Goal: Task Accomplishment & Management: Use online tool/utility

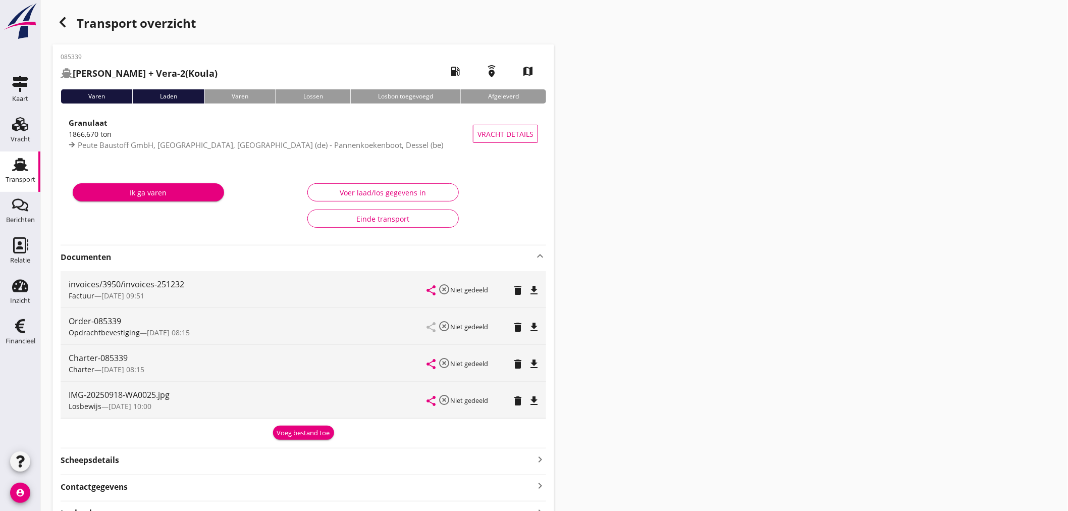
click at [774, 163] on div "Transport overzicht 085339 Vera + Vera-2 (Koula) local_gas_station emergency_sh…" at bounding box center [553, 484] width 1027 height 969
click at [47, 29] on div "Transport overzicht 085339 Vera + Vera-2 (Koula) local_gas_station emergency_sh…" at bounding box center [553, 484] width 1027 height 969
click at [65, 24] on icon "button" at bounding box center [63, 22] width 12 height 12
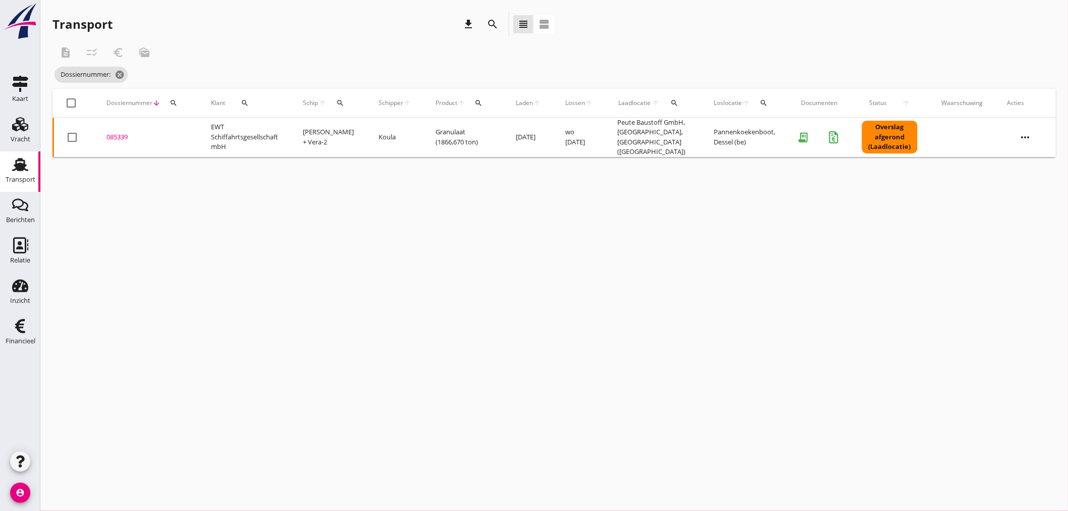
click at [174, 103] on icon "search" at bounding box center [174, 103] width 8 height 8
click at [179, 138] on input "Zoeken op dossiernummer..." at bounding box center [220, 132] width 105 height 16
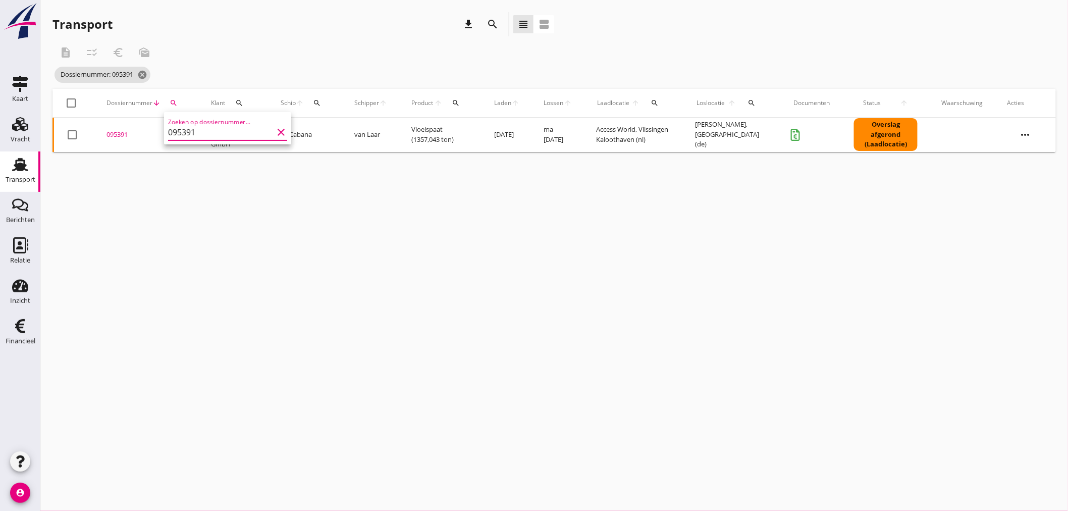
type input "095391"
click at [124, 133] on div "095391" at bounding box center [146, 135] width 80 height 10
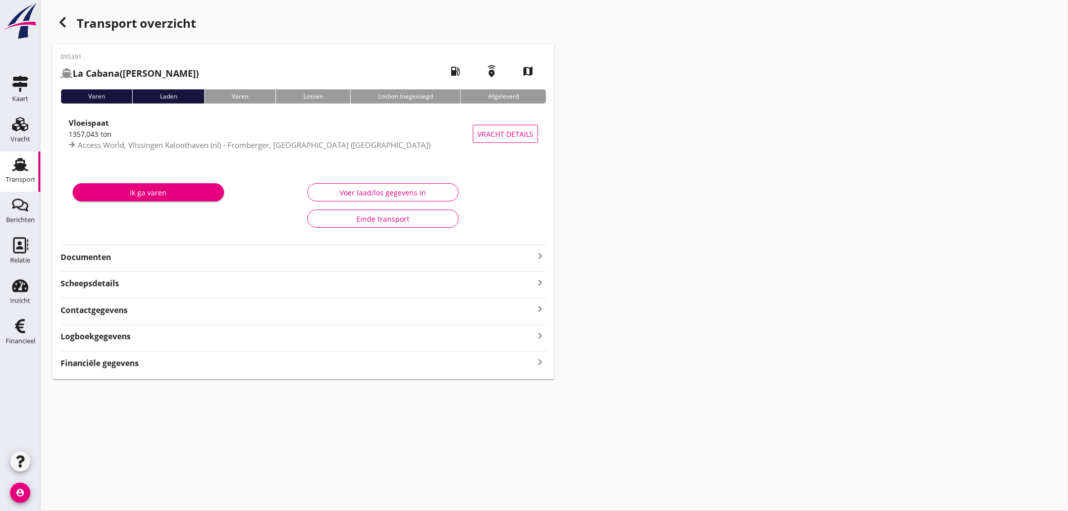
click at [104, 361] on strong "Financiële gegevens" at bounding box center [100, 363] width 78 height 12
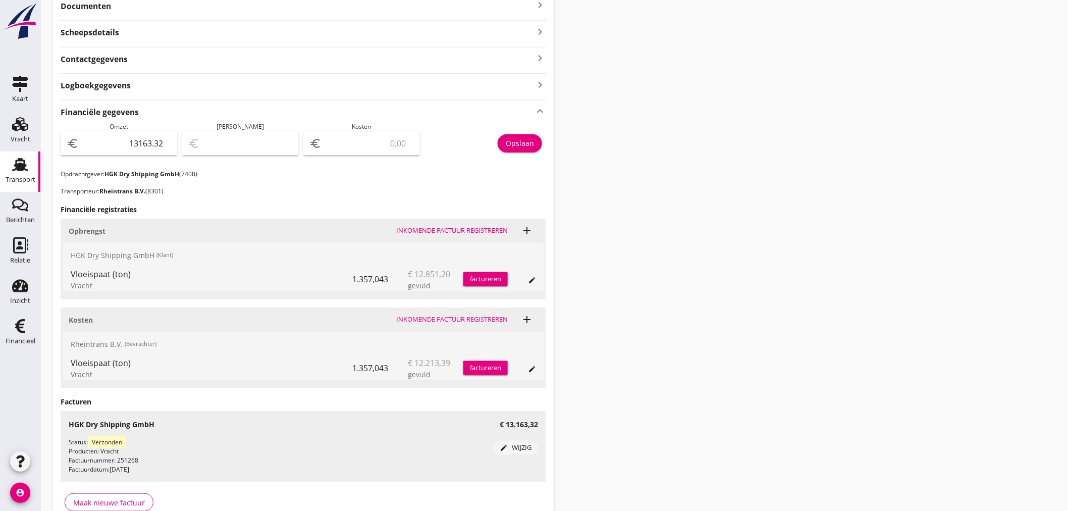
scroll to position [280, 0]
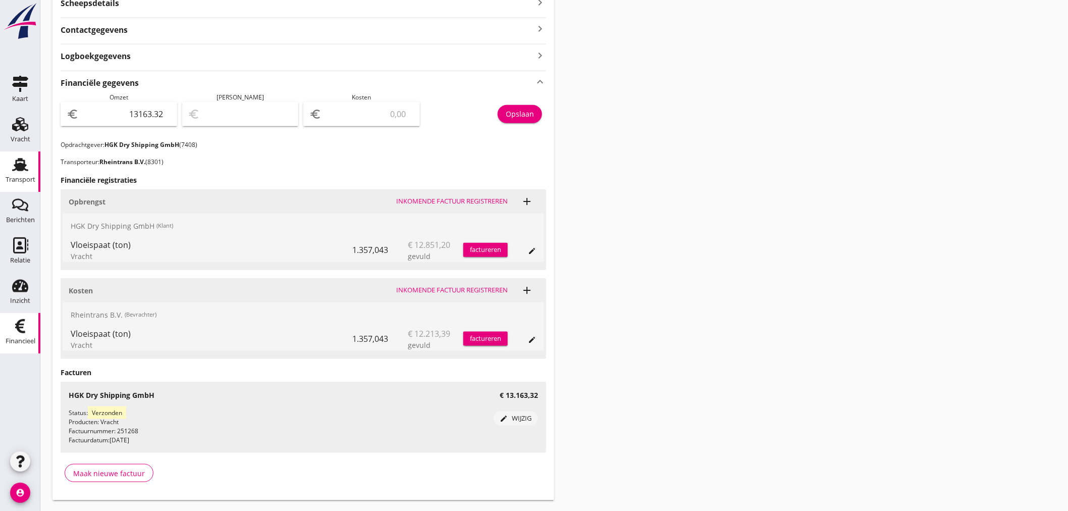
click at [21, 326] on icon "Financieel" at bounding box center [20, 326] width 16 height 16
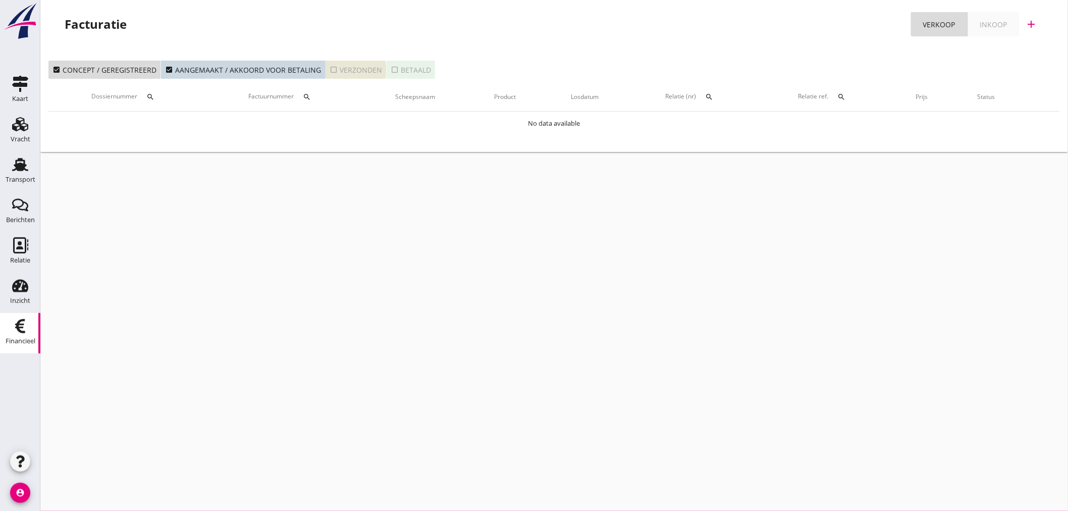
click at [332, 63] on button "check_box_outline_blank Verzonden" at bounding box center [356, 70] width 61 height 18
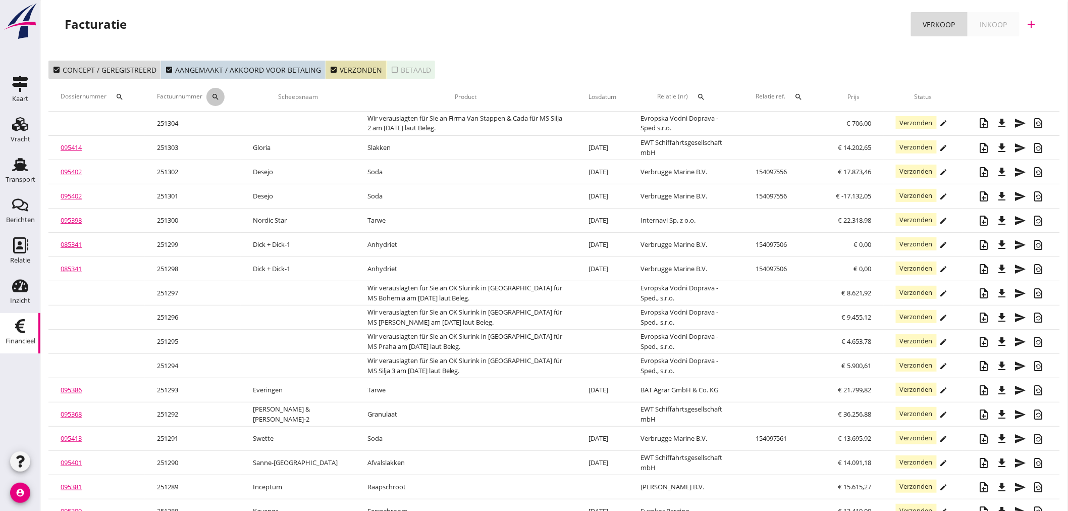
click at [218, 93] on icon "search" at bounding box center [215, 97] width 8 height 8
click at [225, 126] on input "Zoeken op factuurnummer..." at bounding box center [266, 126] width 105 height 16
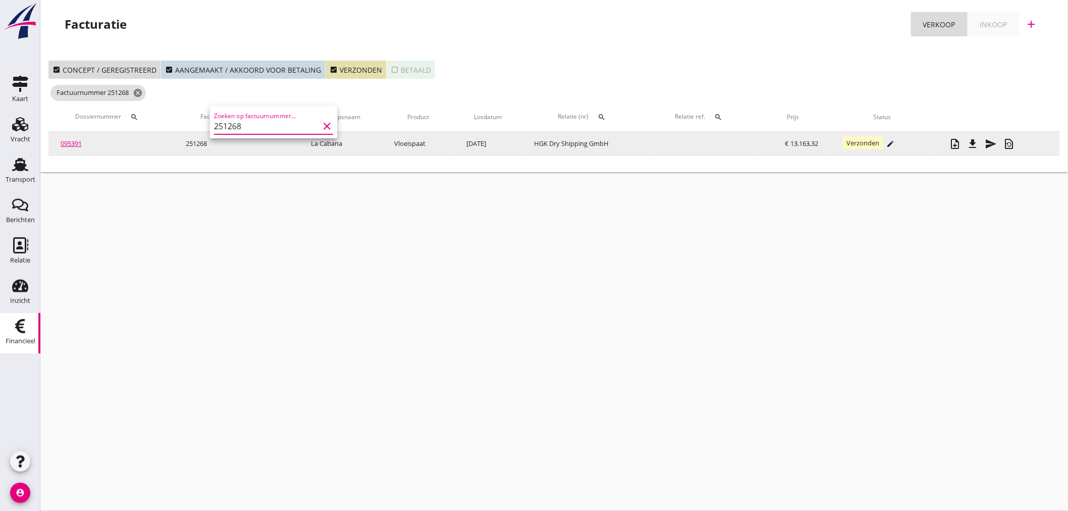
type input "251268"
click at [959, 145] on icon "note_add" at bounding box center [955, 144] width 12 height 12
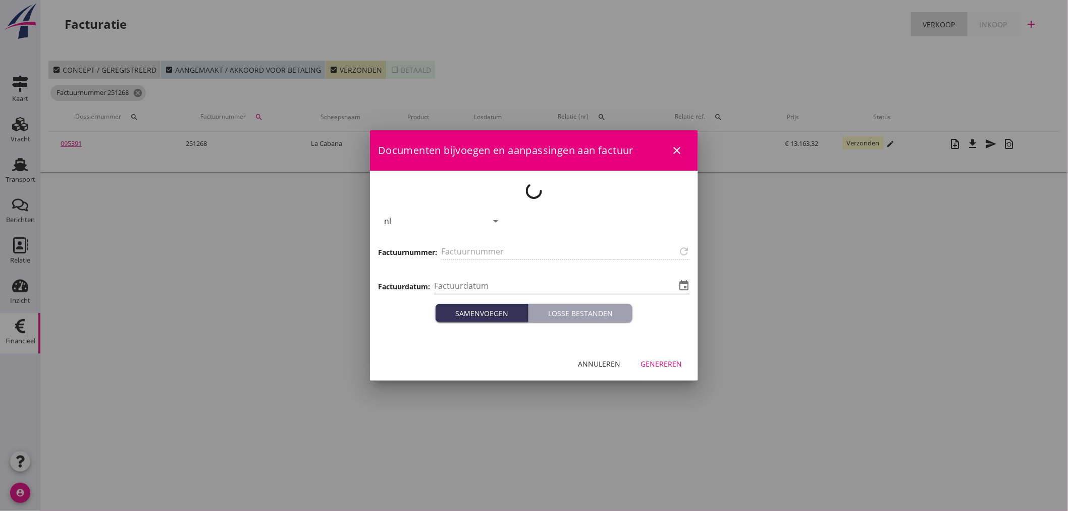
type input "251268"
type input "[DATE]"
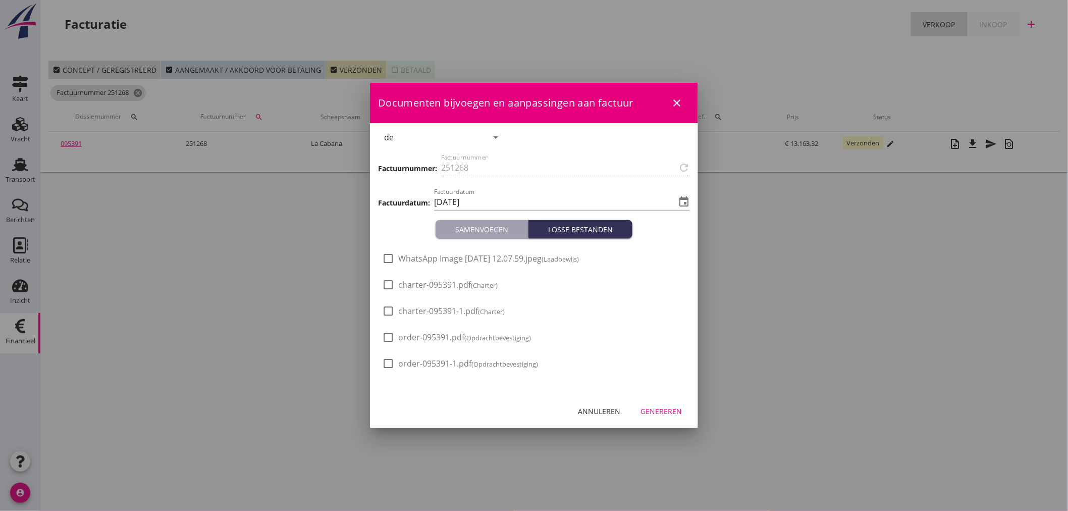
click at [673, 407] on div "Genereren" at bounding box center [660, 411] width 41 height 11
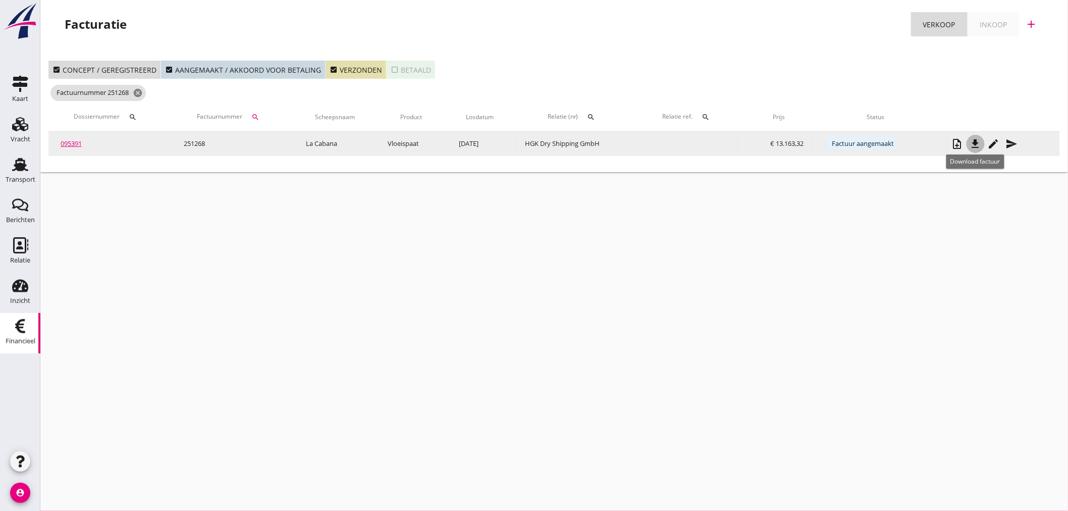
click at [975, 144] on icon "file_download" at bounding box center [975, 144] width 12 height 12
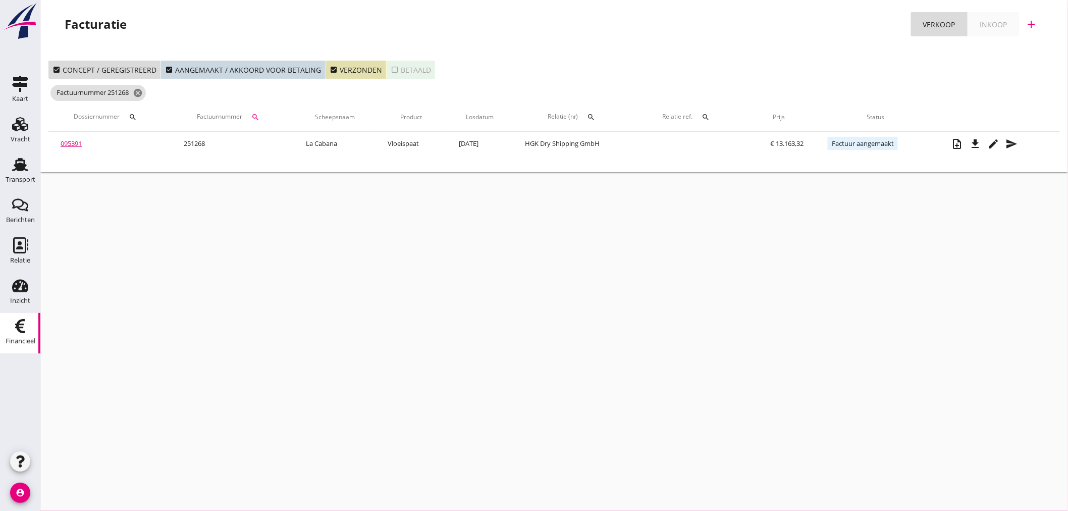
click at [72, 145] on link "095391" at bounding box center [71, 143] width 21 height 9
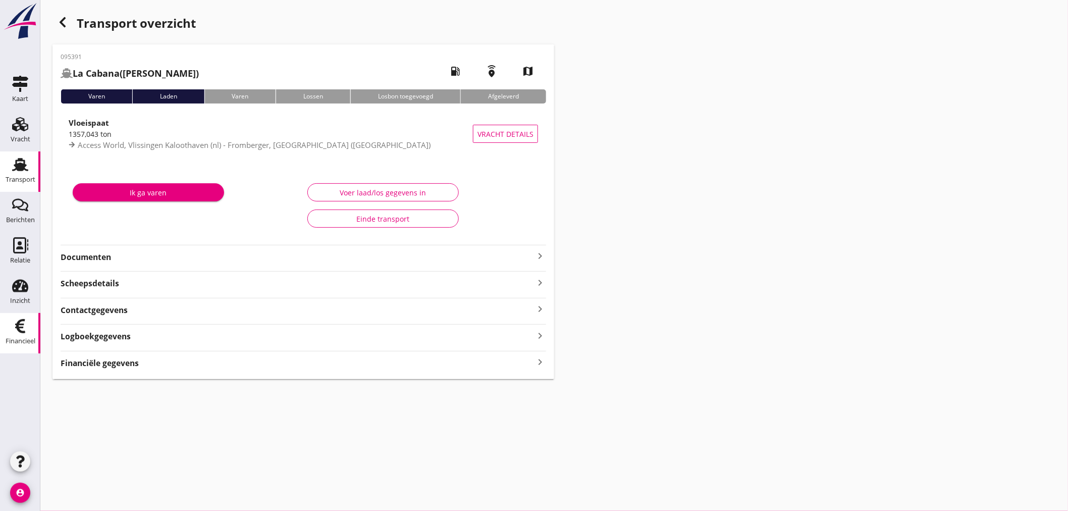
click at [15, 337] on div "Financieel" at bounding box center [21, 341] width 30 height 14
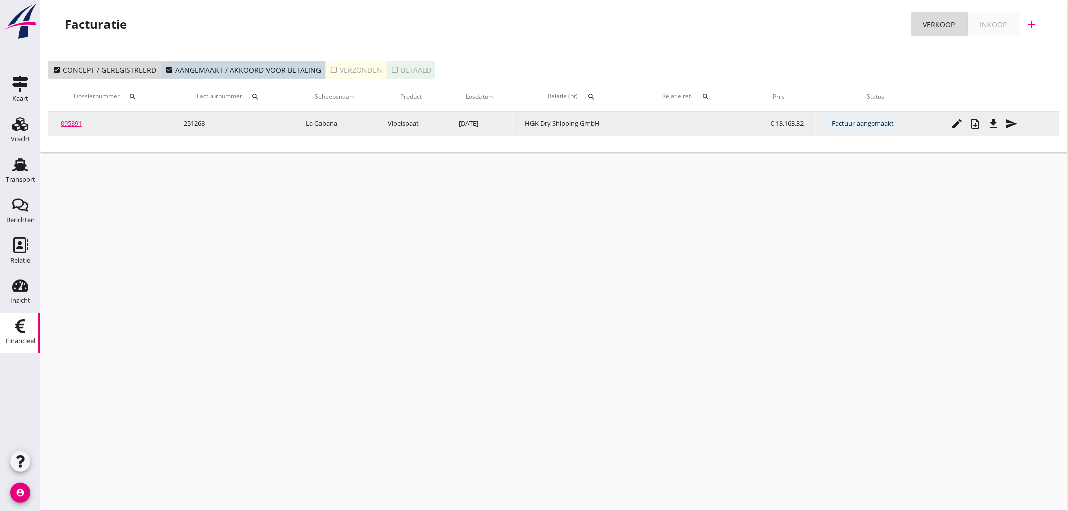
click at [78, 125] on link "095391" at bounding box center [71, 123] width 21 height 9
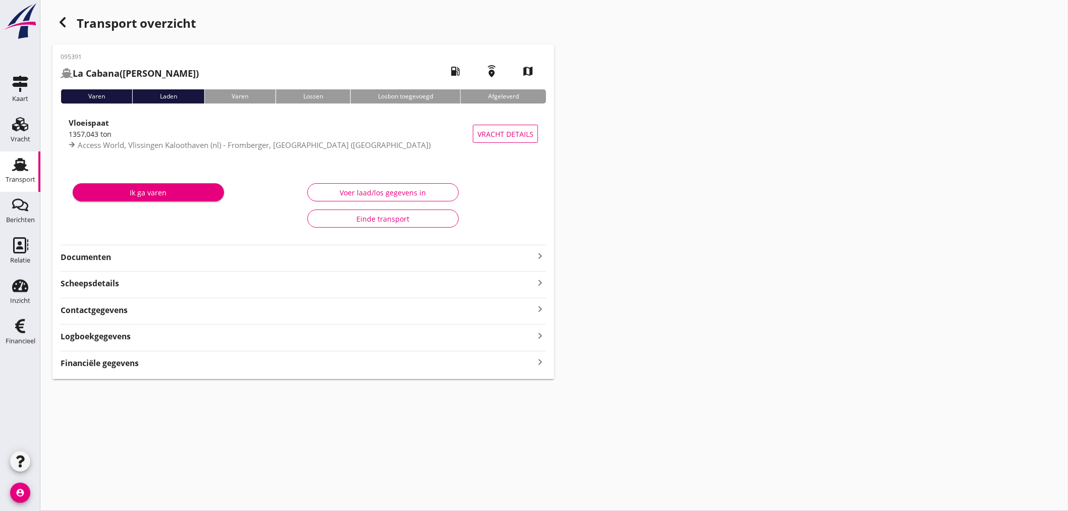
drag, startPoint x: 110, startPoint y: 367, endPoint x: 117, endPoint y: 364, distance: 7.2
click at [110, 366] on strong "Financiële gegevens" at bounding box center [100, 363] width 78 height 12
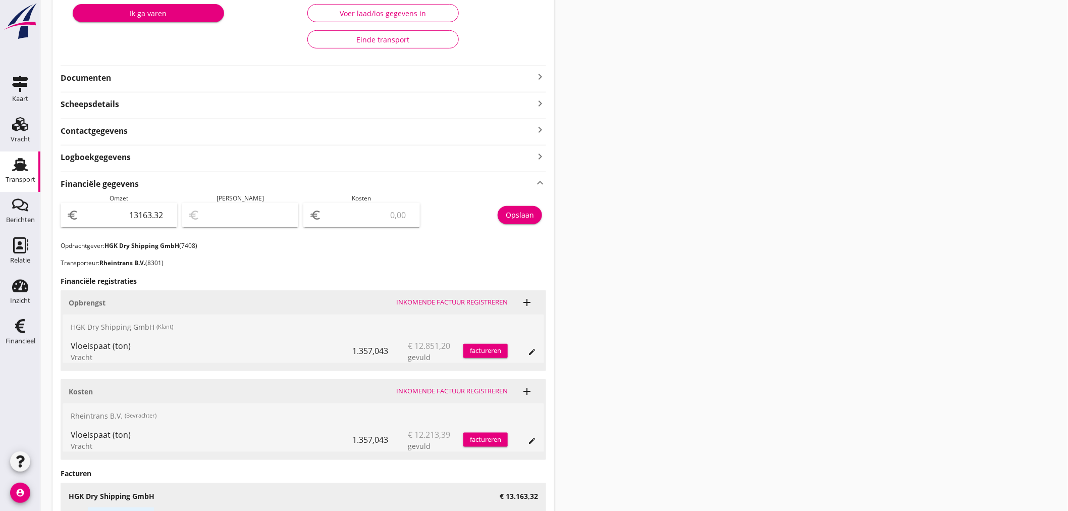
scroll to position [282, 0]
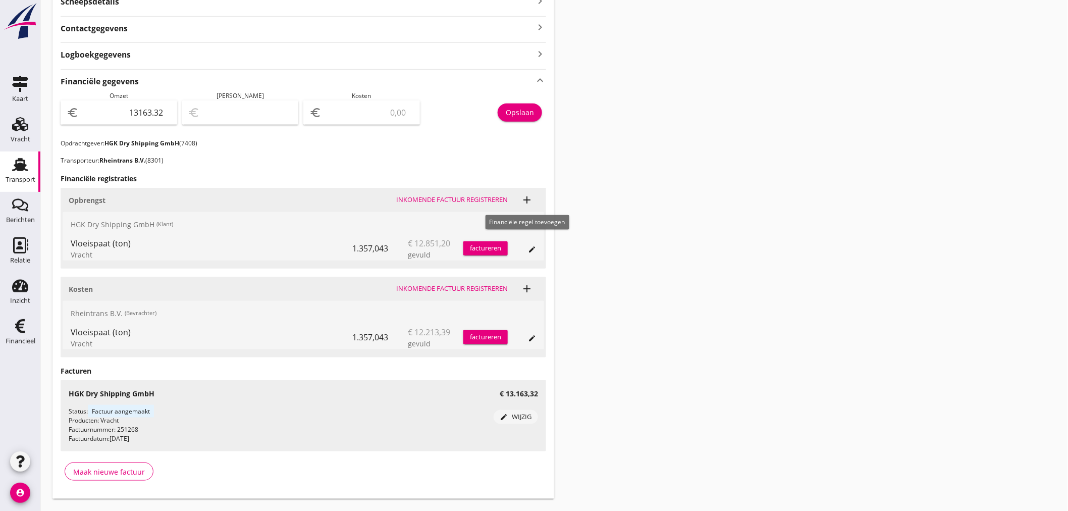
click at [527, 204] on icon "add" at bounding box center [527, 200] width 12 height 12
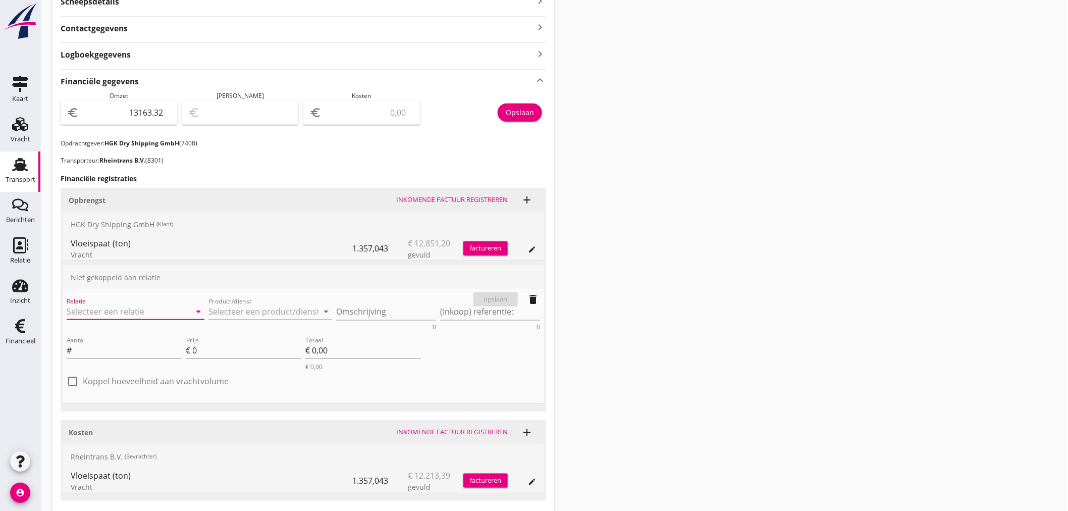
drag, startPoint x: 115, startPoint y: 318, endPoint x: 109, endPoint y: 314, distance: 7.3
click at [109, 314] on input "Relatie" at bounding box center [122, 311] width 110 height 16
click at [114, 337] on div "7408 (Klant)" at bounding box center [136, 342] width 122 height 11
type input "HGK Dry Shipping GmbH (7408)"
click at [253, 310] on input "Product/dienst" at bounding box center [263, 311] width 110 height 16
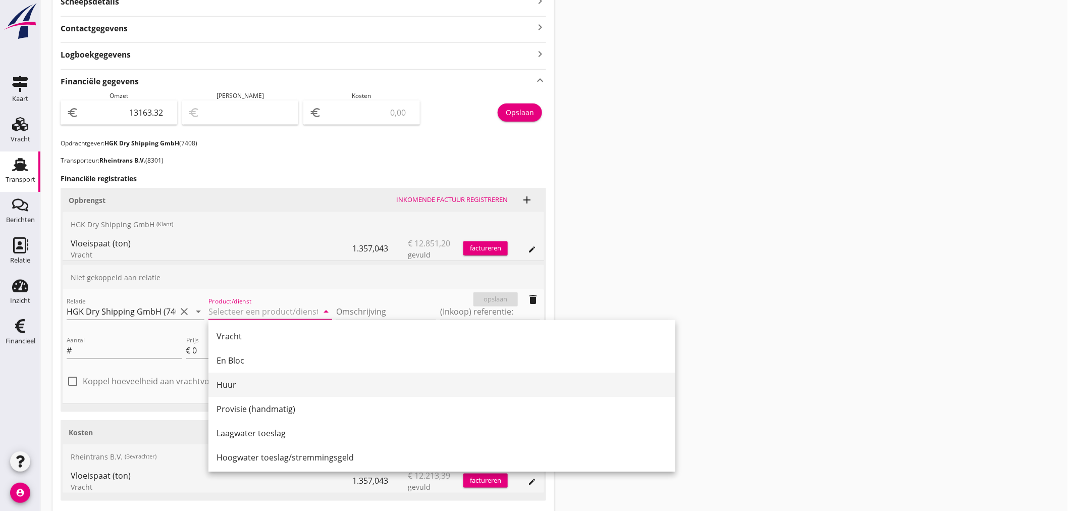
type input "F"
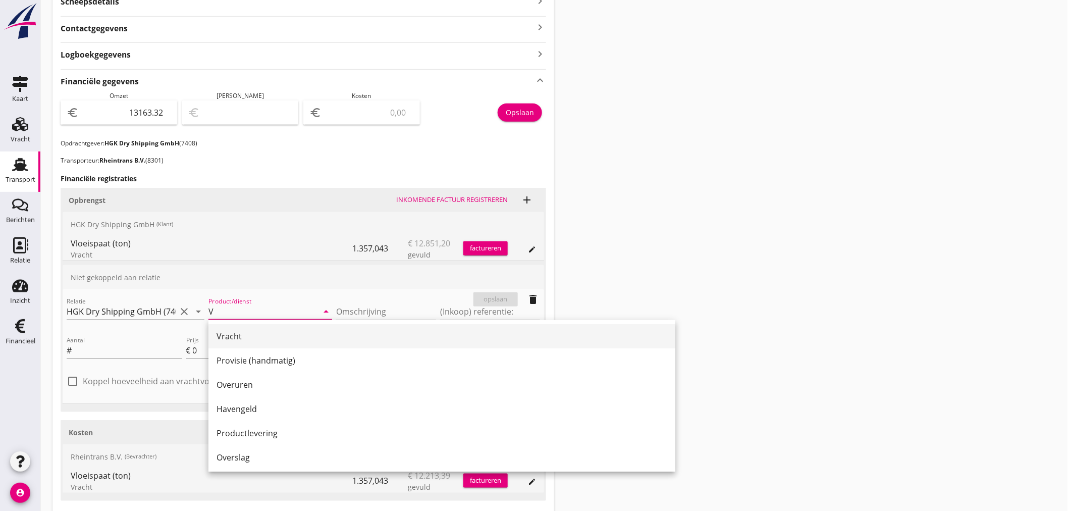
click at [240, 337] on div "Vracht" at bounding box center [441, 336] width 451 height 12
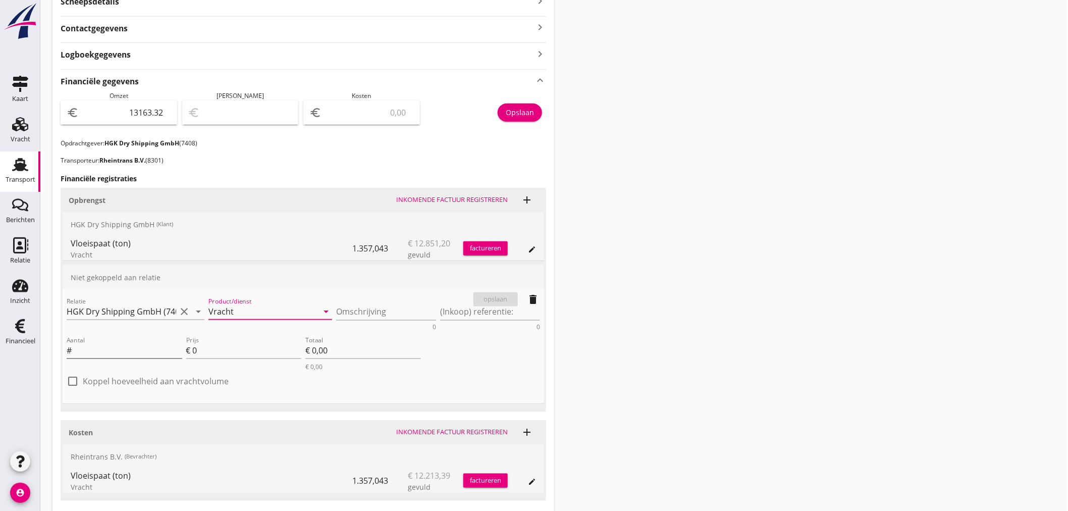
type input "Vracht"
click at [150, 347] on input "Aantal" at bounding box center [128, 350] width 109 height 16
type input "1357"
type input "1357.043"
type input "9"
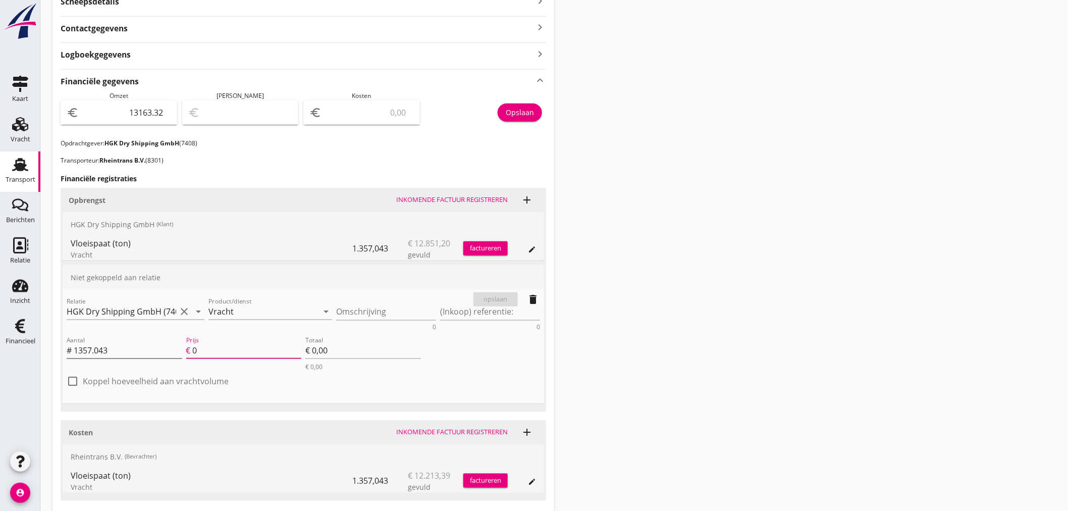
type input "€ 12.213,39"
type input "€ 0,00"
type input "9.4"
type input "€ 12.756,20"
type input "9.47"
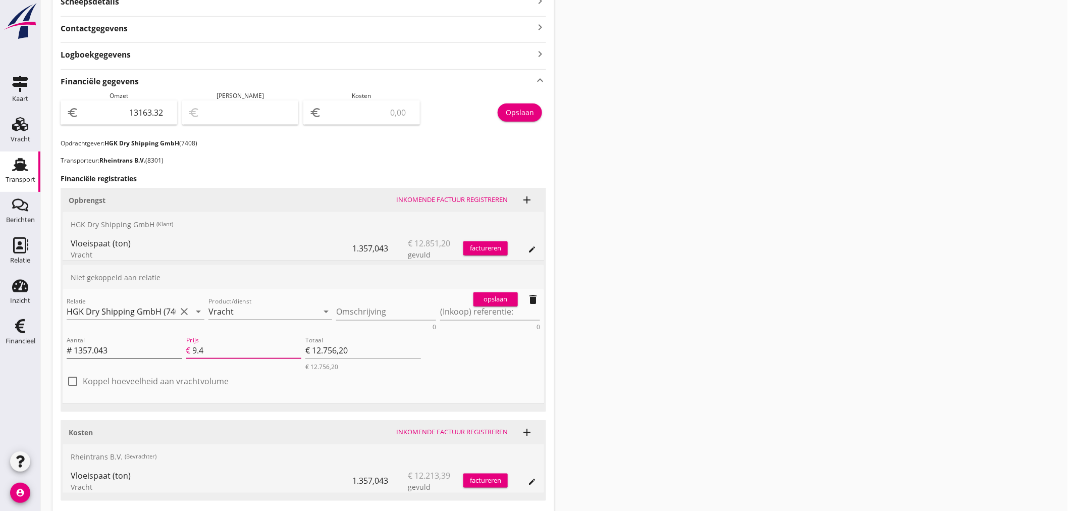
type input "€ 12.851,20"
type input "9.47"
click at [487, 298] on div "opslaan" at bounding box center [495, 299] width 36 height 10
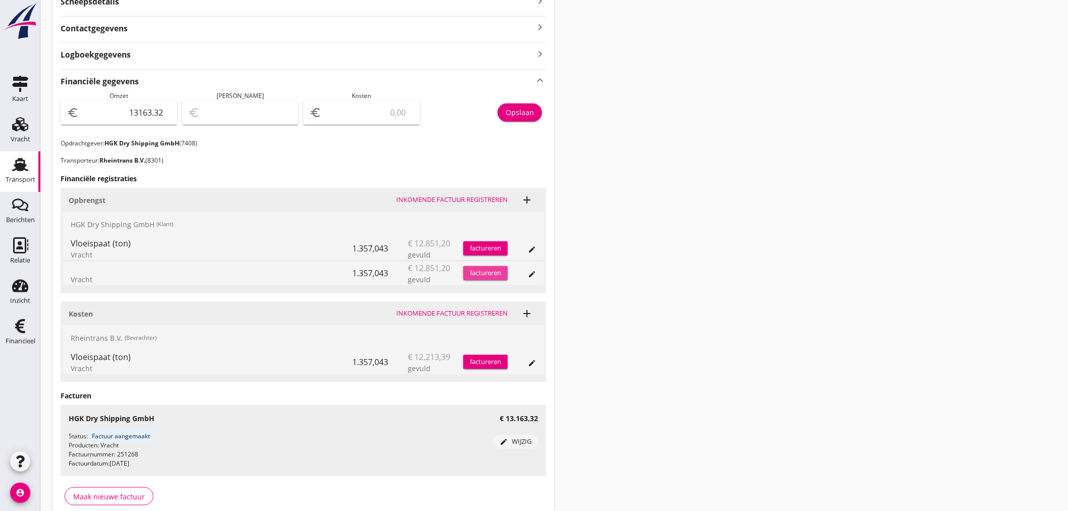
click at [494, 272] on div "factureren" at bounding box center [485, 273] width 44 height 10
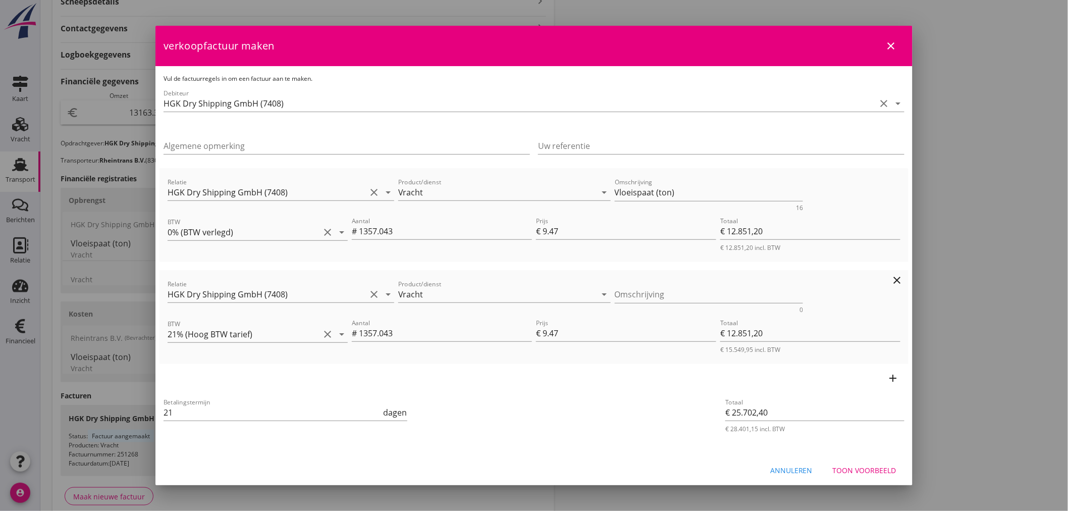
click at [891, 279] on icon "clear" at bounding box center [897, 280] width 12 height 12
type input "€ 12.851,20"
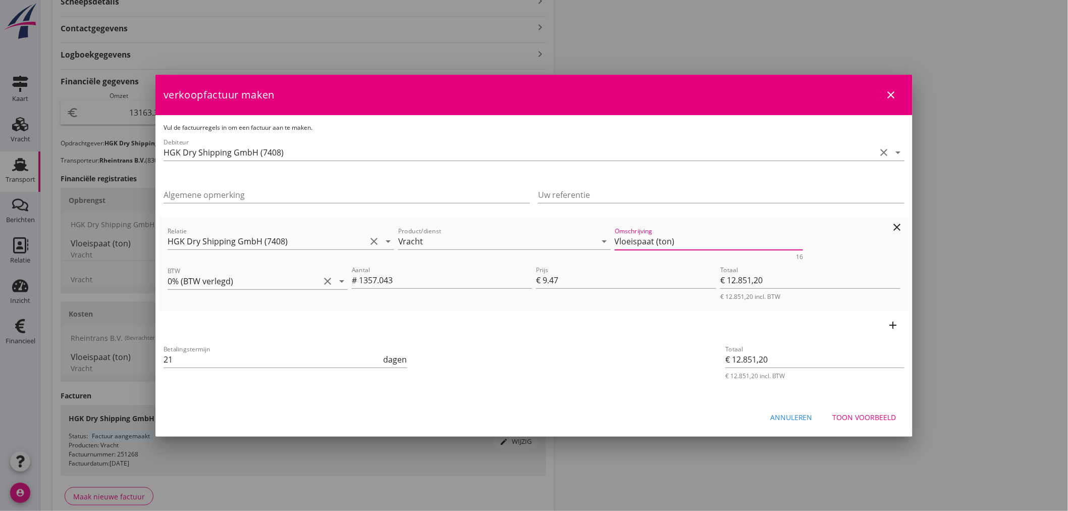
drag, startPoint x: 566, startPoint y: 242, endPoint x: 526, endPoint y: 250, distance: 40.7
click at [526, 250] on div "Relatie HGK Dry Shipping GmbH (7408) clear arrow_drop_down Product/dienst Vrach…" at bounding box center [534, 242] width 737 height 39
drag, startPoint x: 881, startPoint y: 406, endPoint x: 882, endPoint y: 414, distance: 8.1
click at [882, 414] on div "Annuleren Toon voorbeeld" at bounding box center [533, 417] width 757 height 34
click at [882, 414] on div "Toon voorbeeld" at bounding box center [865, 417] width 64 height 11
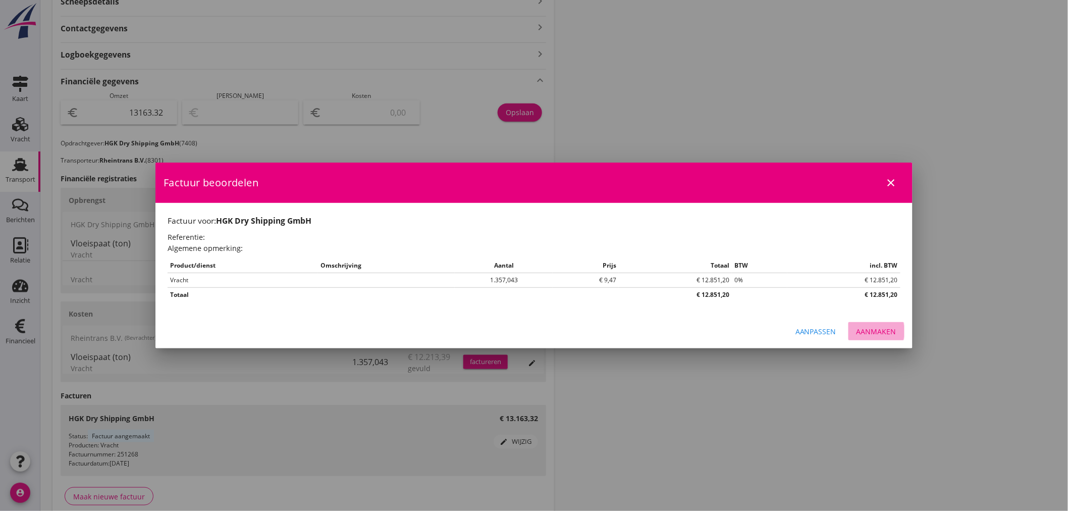
click at [875, 327] on div "Aanmaken" at bounding box center [876, 331] width 40 height 11
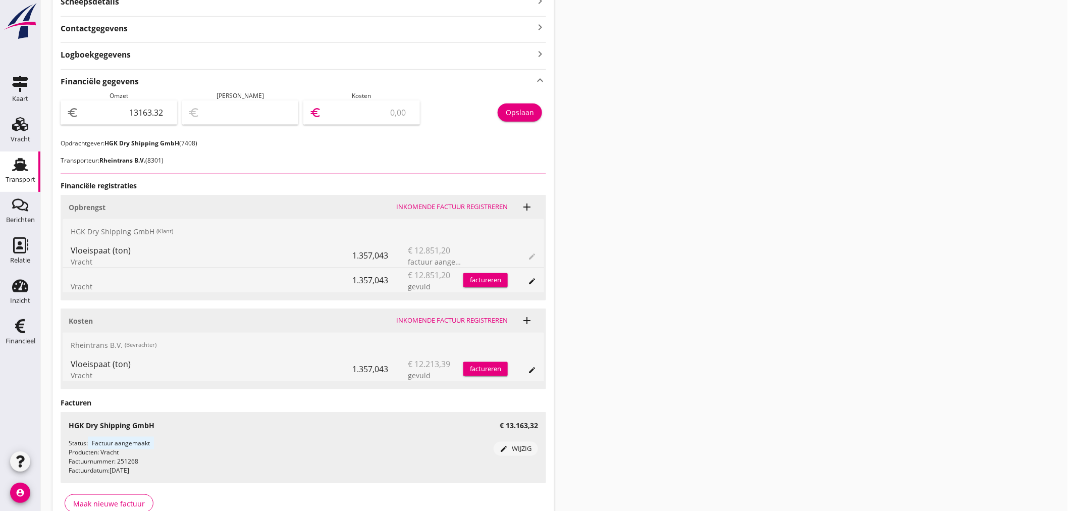
click at [371, 109] on input "number" at bounding box center [368, 112] width 90 height 16
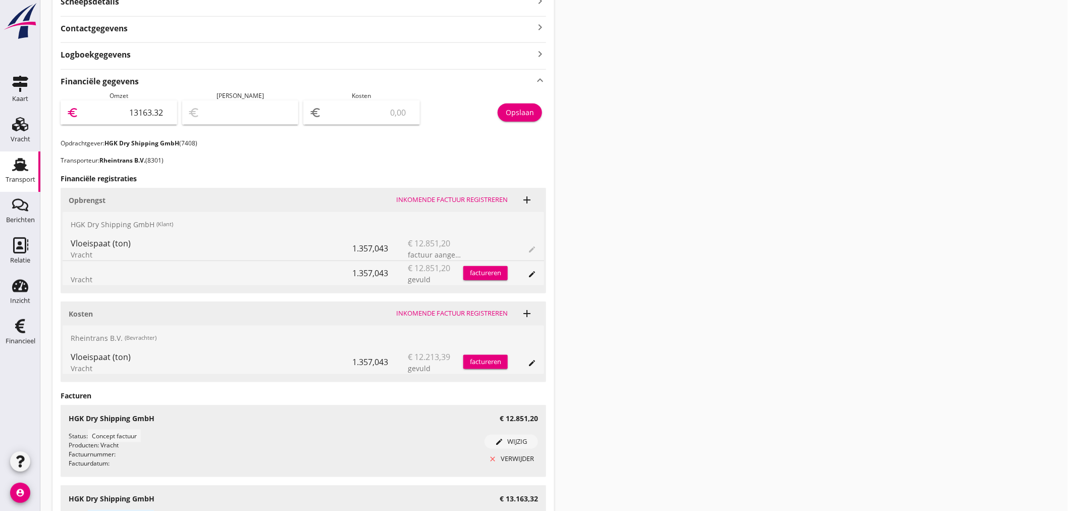
drag, startPoint x: 108, startPoint y: 114, endPoint x: 330, endPoint y: 106, distance: 221.7
click at [330, 106] on div "Omzet euro 13163.32 Marge euro Kosten euro Opslaan" at bounding box center [303, 114] width 485 height 47
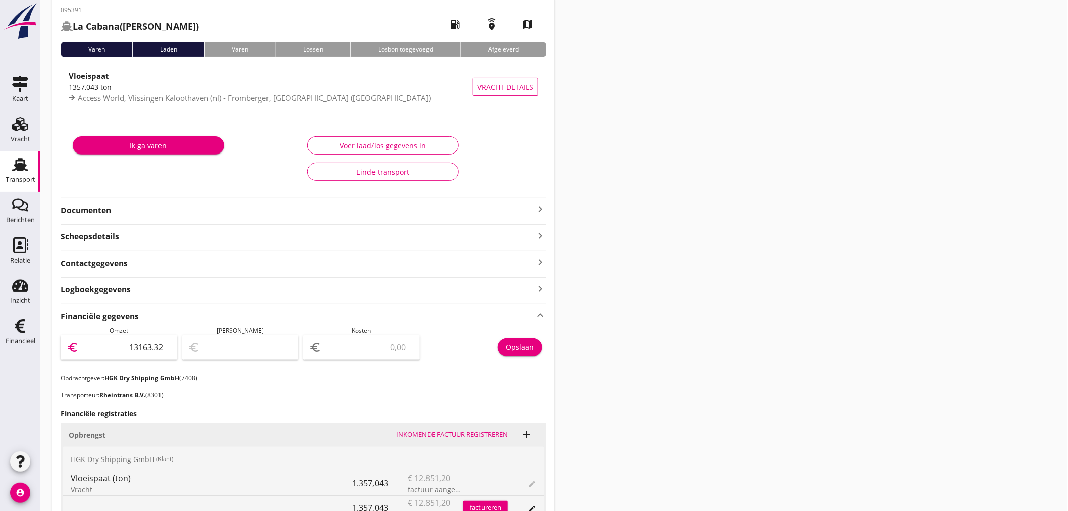
scroll to position [18, 0]
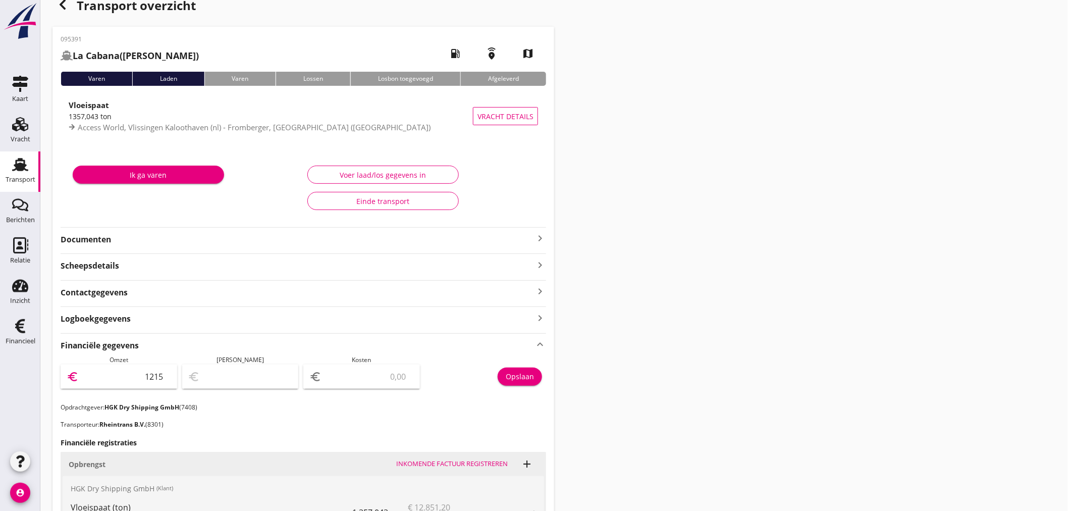
type input "12158"
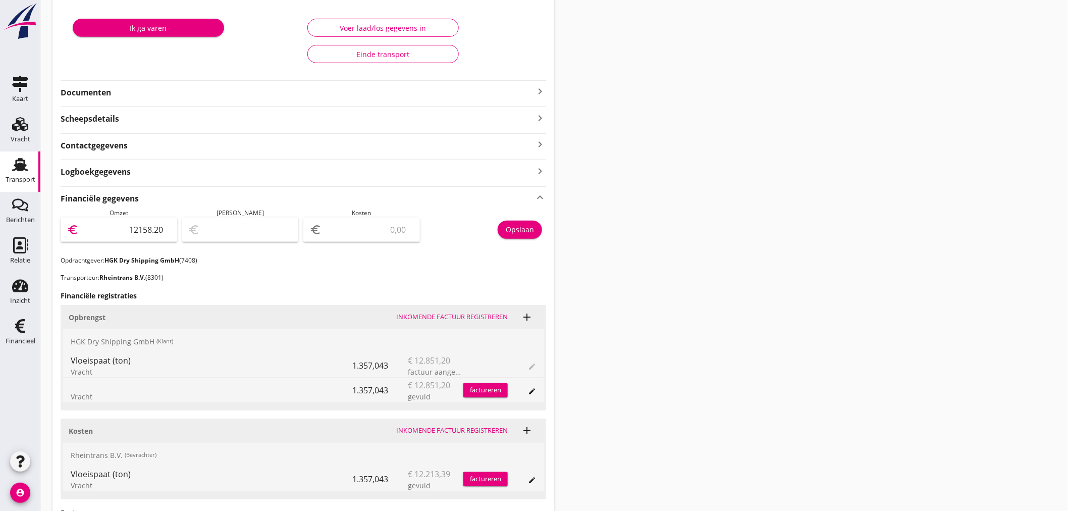
scroll to position [130, 0]
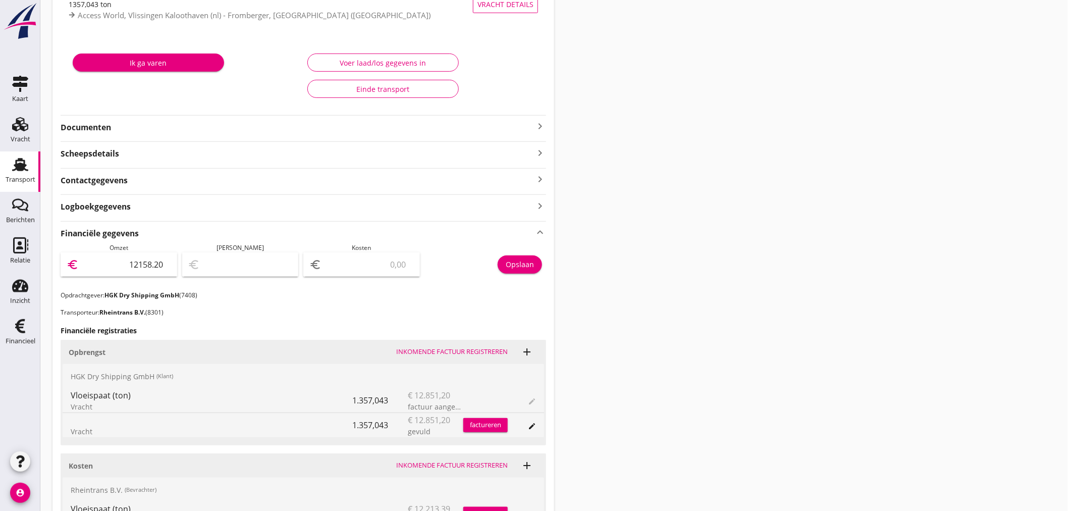
drag, startPoint x: 104, startPoint y: 261, endPoint x: 432, endPoint y: 260, distance: 327.5
click at [429, 260] on div "Omzet euro 12158.20 Marge euro Kosten euro Opslaan" at bounding box center [303, 266] width 485 height 47
type input "12851"
type input "12851.20"
click at [505, 264] on button "Opslaan" at bounding box center [520, 264] width 44 height 18
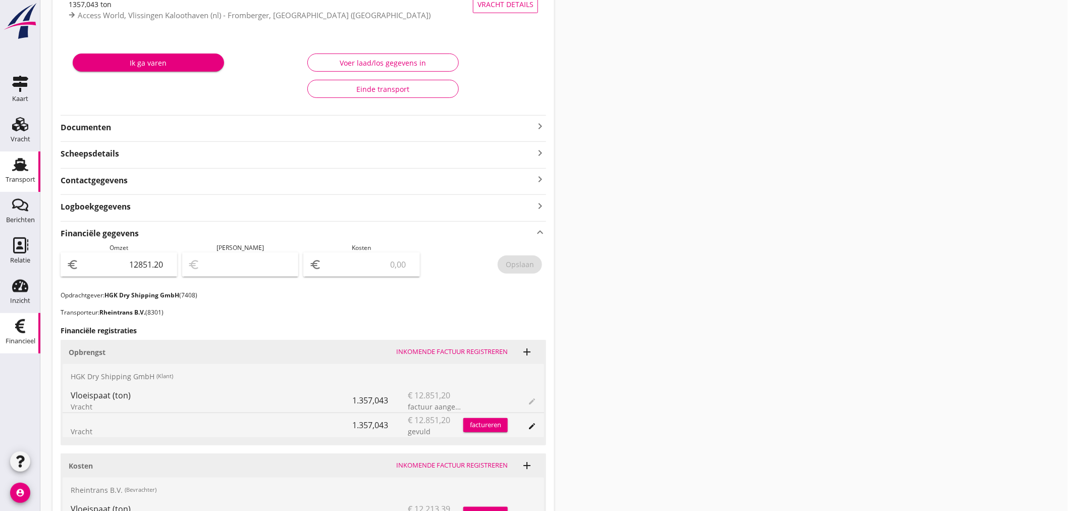
click at [27, 331] on icon "Financieel" at bounding box center [20, 326] width 16 height 16
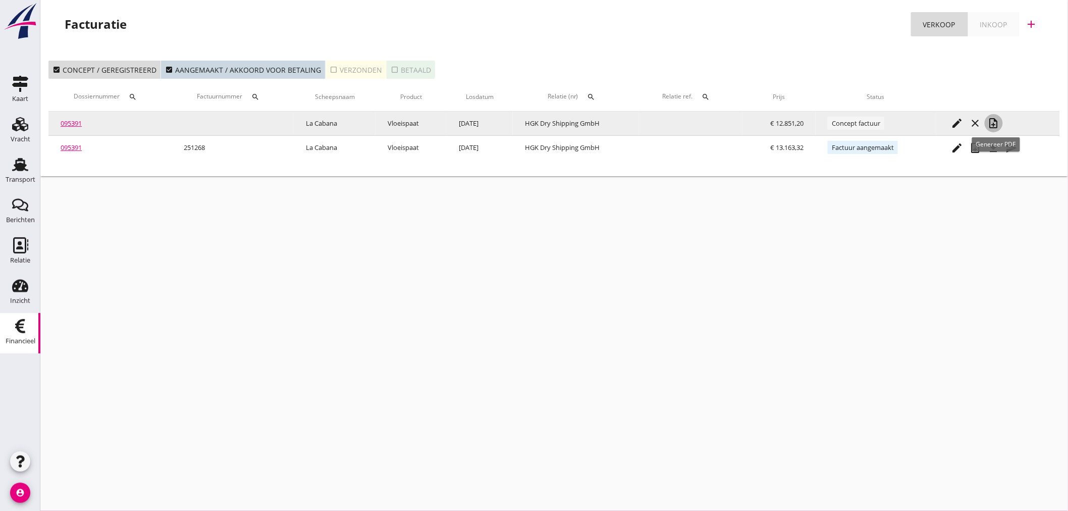
click at [1000, 118] on icon "note_add" at bounding box center [994, 123] width 12 height 12
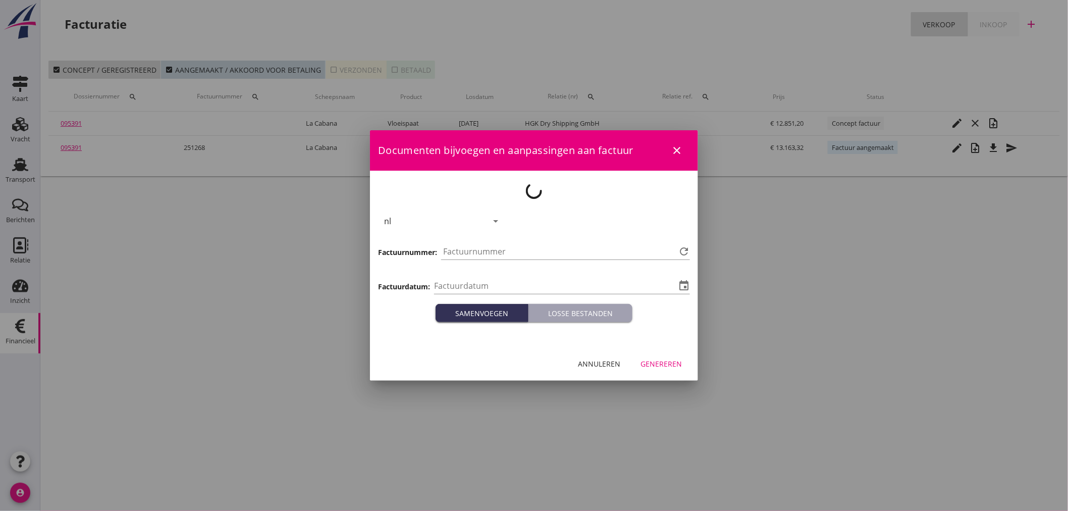
type input "[DATE]"
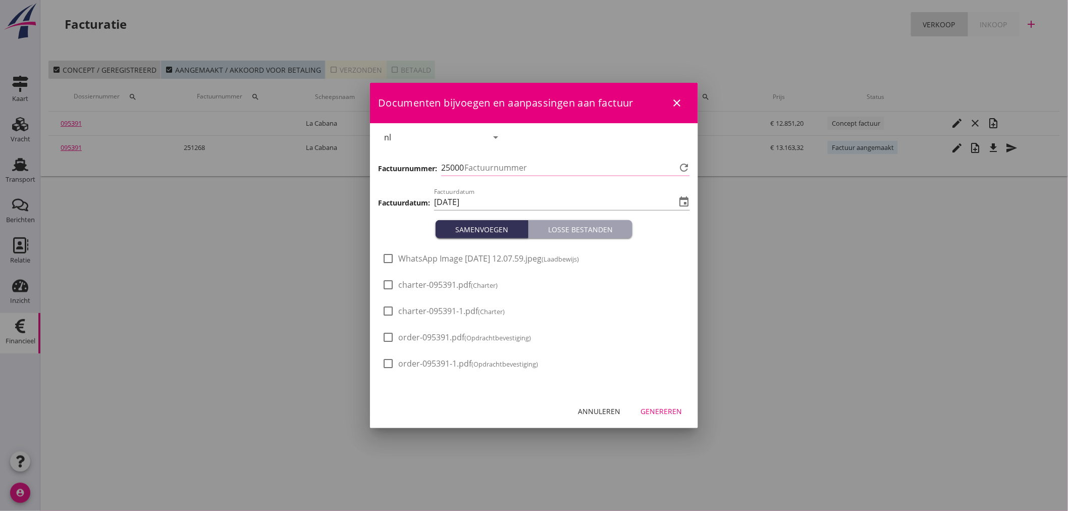
type input "1305"
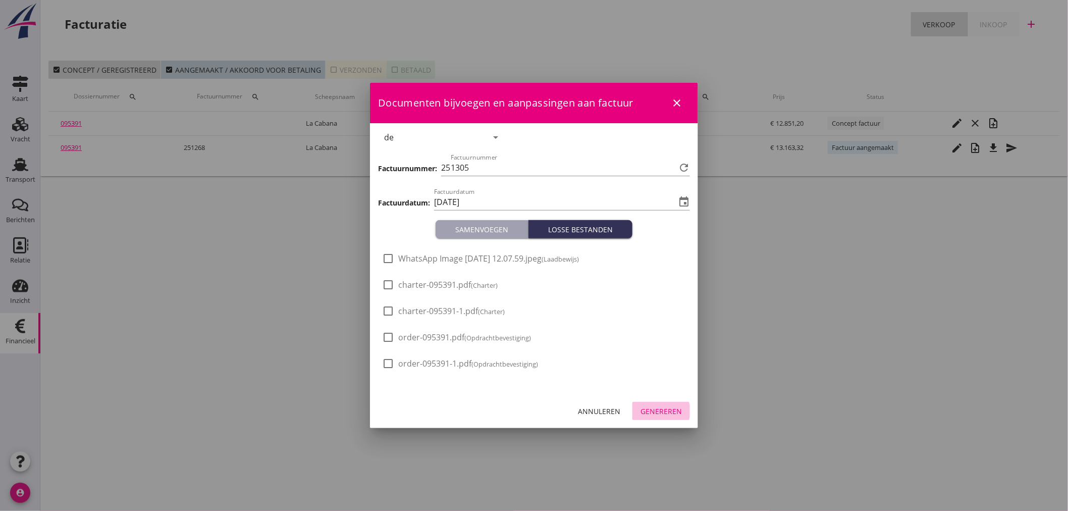
click at [677, 411] on div "Genereren" at bounding box center [660, 411] width 41 height 11
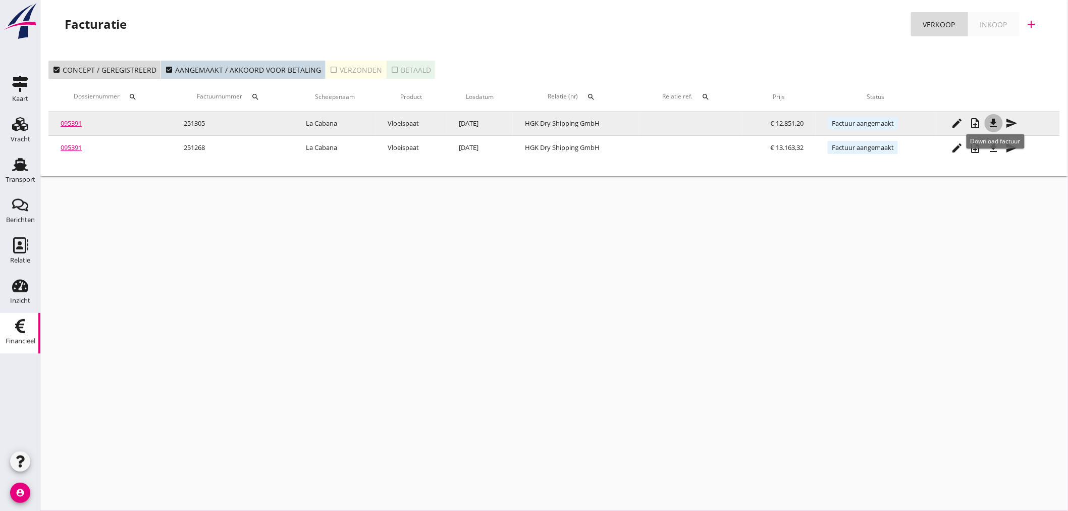
click at [1000, 120] on icon "file_download" at bounding box center [994, 123] width 12 height 12
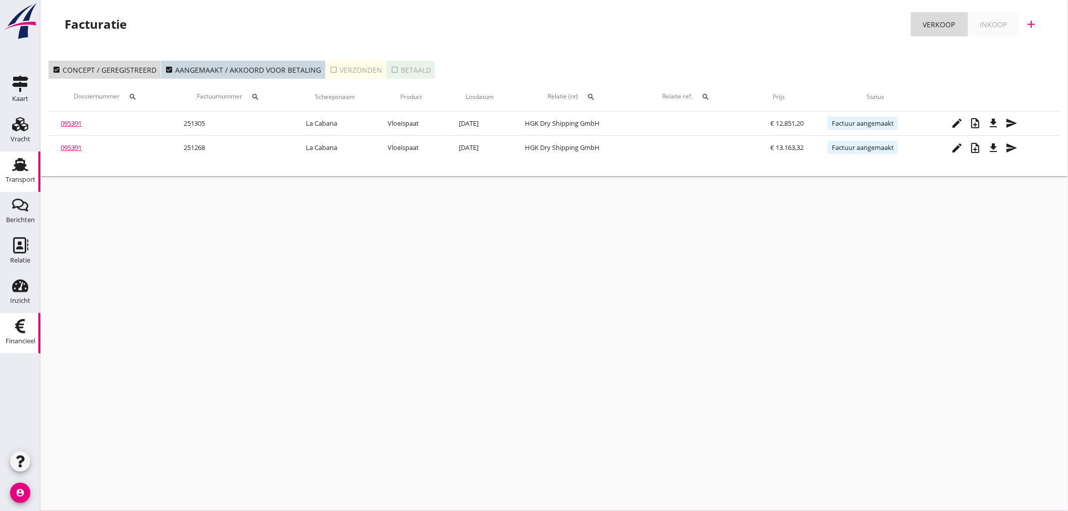
click at [20, 169] on use at bounding box center [20, 164] width 16 height 13
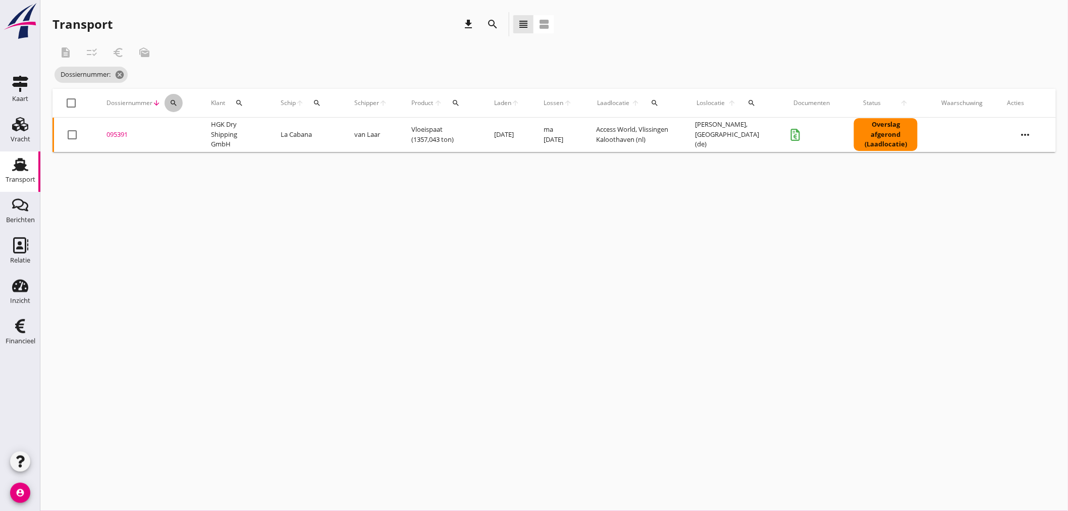
click at [174, 105] on icon "search" at bounding box center [174, 103] width 8 height 8
drag, startPoint x: 178, startPoint y: 128, endPoint x: 181, endPoint y: 135, distance: 7.5
click at [181, 133] on input "Zoeken op dossiernummer..." at bounding box center [220, 132] width 105 height 16
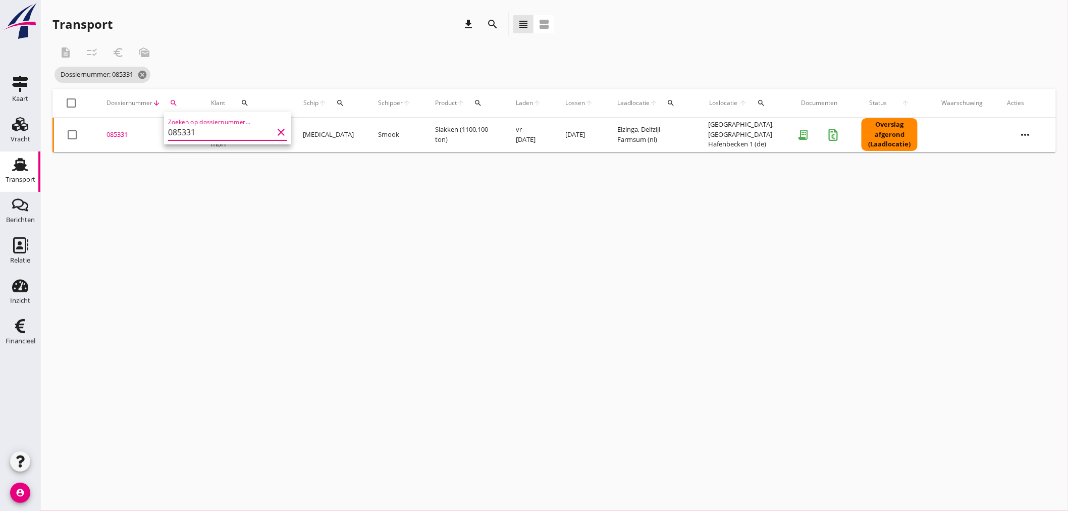
type input "085331"
drag, startPoint x: 111, startPoint y: 134, endPoint x: 190, endPoint y: 177, distance: 89.9
click at [114, 134] on div "085331" at bounding box center [146, 135] width 80 height 10
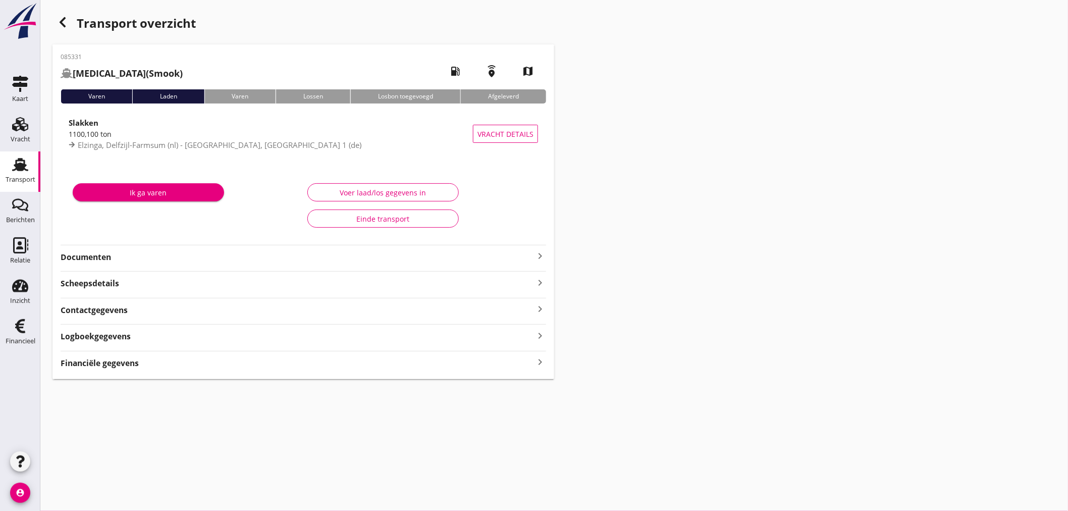
click at [538, 366] on icon "keyboard_arrow_right" at bounding box center [540, 362] width 12 height 14
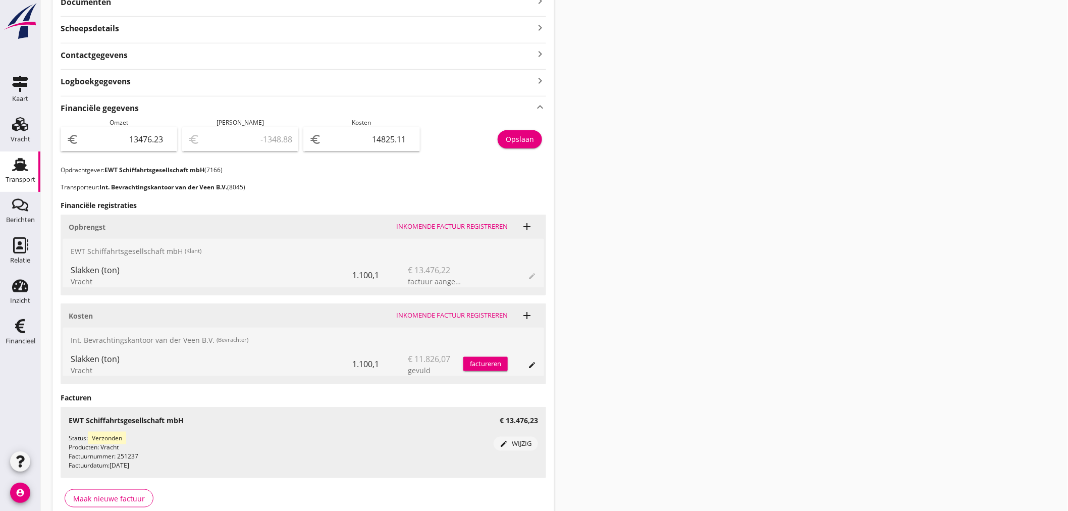
scroll to position [275, 0]
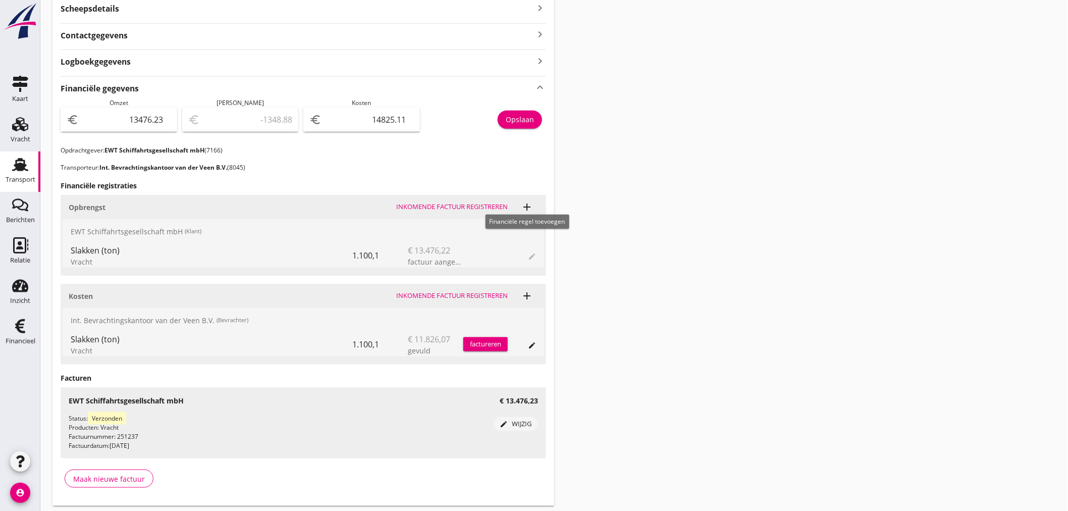
click at [529, 206] on icon "add" at bounding box center [527, 207] width 12 height 12
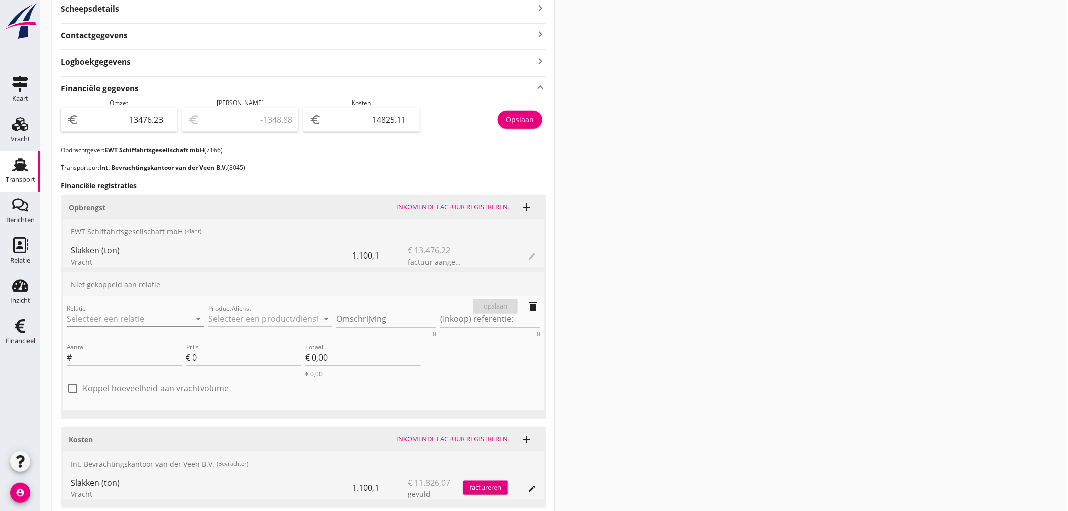
click at [124, 320] on input "Relatie" at bounding box center [122, 318] width 110 height 16
drag, startPoint x: 99, startPoint y: 344, endPoint x: 242, endPoint y: 344, distance: 143.3
click at [101, 344] on div "7166 (Klant)" at bounding box center [138, 349] width 126 height 11
type input "EWT Schiffahrtsgesellschaft mbH (7166)"
click at [231, 316] on input "Product/dienst" at bounding box center [263, 318] width 110 height 16
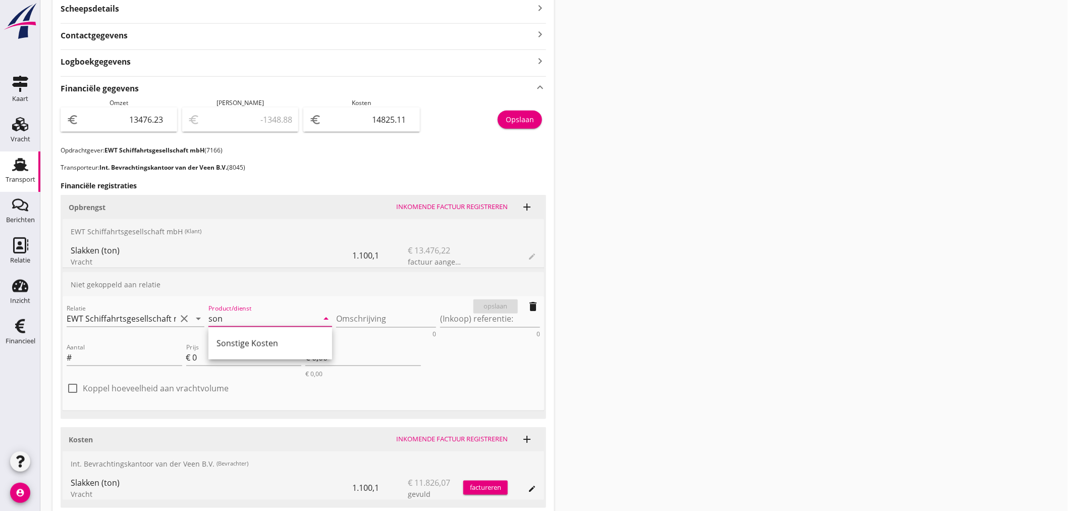
drag, startPoint x: 251, startPoint y: 348, endPoint x: 295, endPoint y: 316, distance: 54.1
click at [252, 345] on div "Sonstige Kosten" at bounding box center [269, 343] width 107 height 12
type input "Sonstige Kosten"
click at [355, 314] on textarea "Omschrijving" at bounding box center [386, 318] width 100 height 17
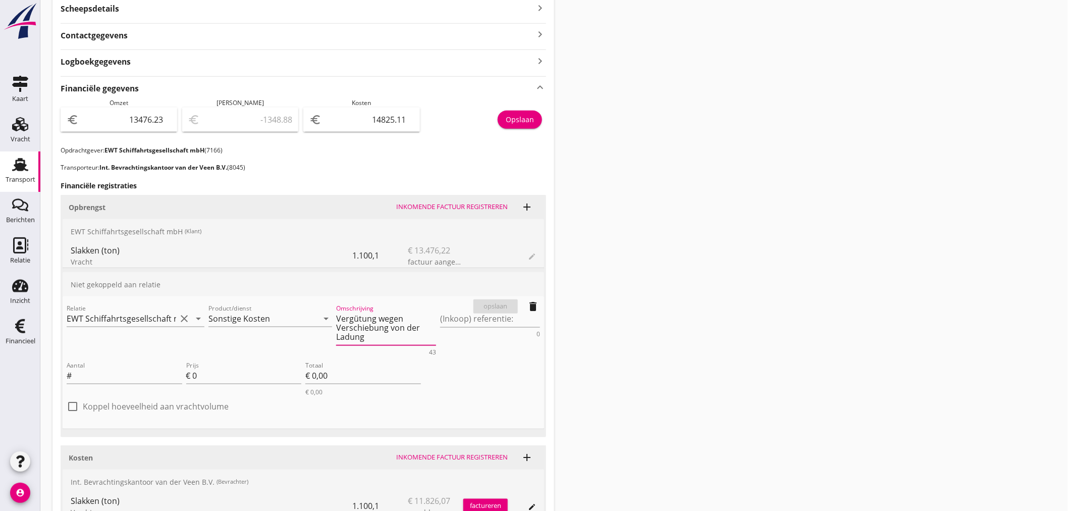
type textarea "Vergütung wegen Verschiebung von der Ladung"
click at [124, 375] on input "Aantal" at bounding box center [128, 375] width 109 height 16
type input "1"
type input "3"
type input "€ 3,00"
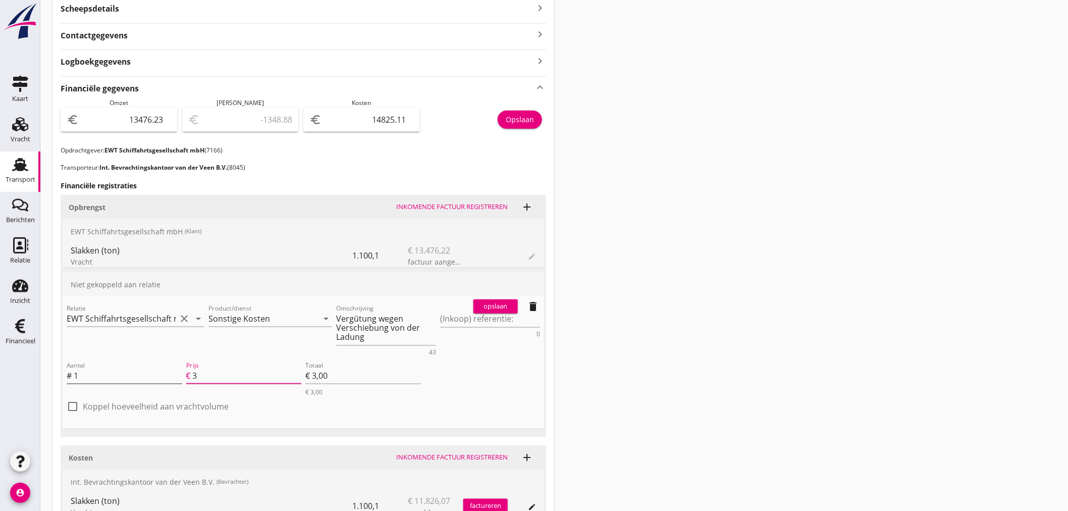
type input "30"
type input "€ 30,00"
type input "300"
type input "€ 300,00"
type input "3000"
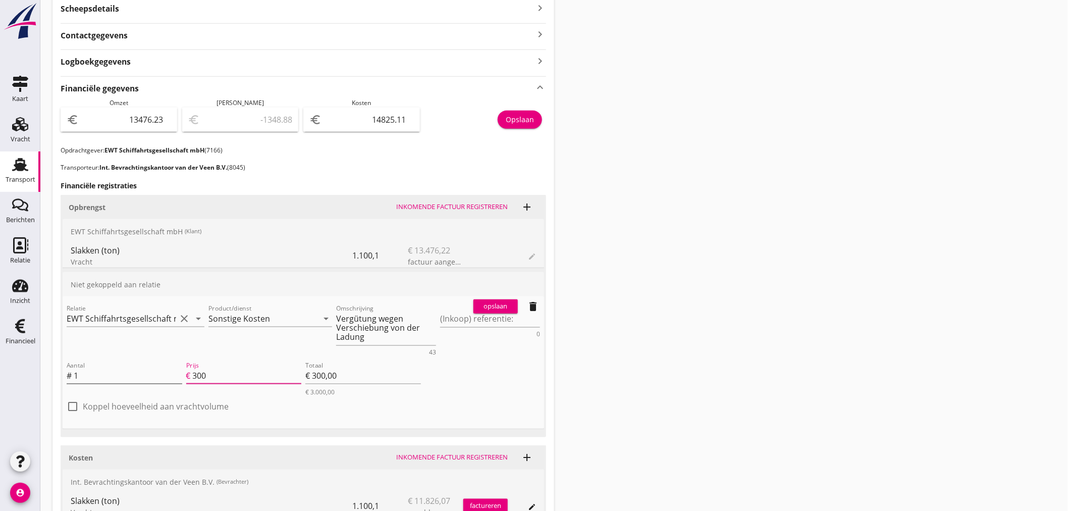
type input "€ 3.000,00"
type input "3000"
click at [502, 303] on div "opslaan" at bounding box center [495, 306] width 36 height 10
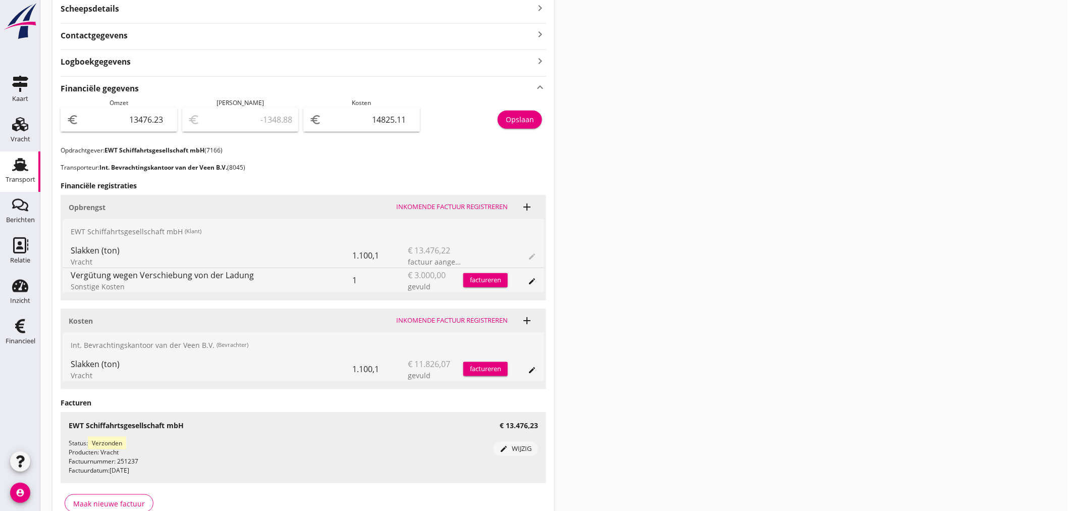
drag, startPoint x: 533, startPoint y: 279, endPoint x: 511, endPoint y: 292, distance: 26.0
click at [533, 279] on icon "edit" at bounding box center [532, 281] width 8 height 8
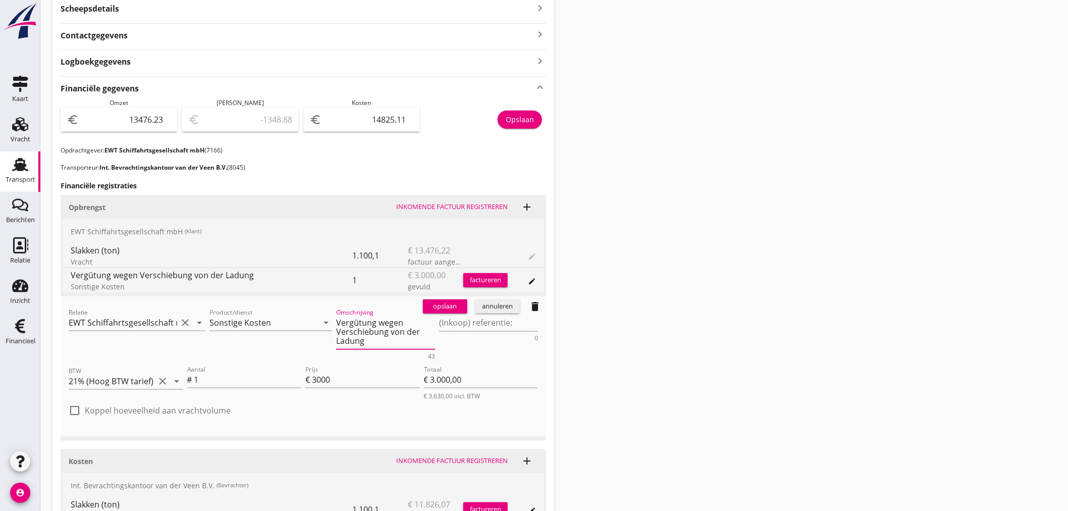
drag, startPoint x: 367, startPoint y: 323, endPoint x: 619, endPoint y: 309, distance: 252.2
click at [619, 310] on div "Transport overzicht 085331 [MEDICAL_DATA] (Smook) local_gas_station emergency_s…" at bounding box center [553, 203] width 1027 height 957
drag, startPoint x: 355, startPoint y: 321, endPoint x: 743, endPoint y: 290, distance: 388.9
click at [739, 284] on div "Transport overzicht 085331 [MEDICAL_DATA] (Smook) local_gas_station emergency_s…" at bounding box center [553, 203] width 1027 height 957
click at [173, 380] on icon "arrow_drop_down" at bounding box center [177, 381] width 12 height 12
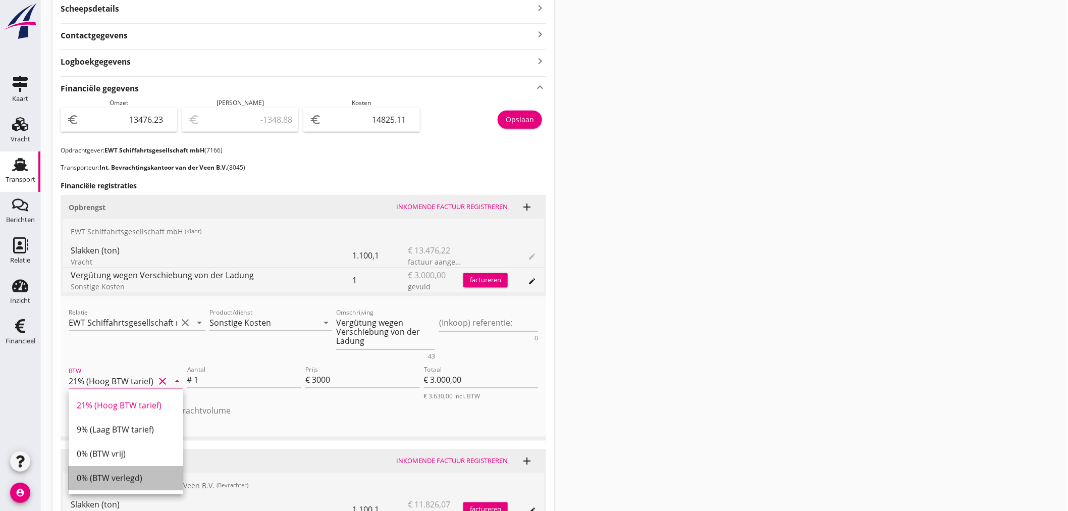
drag, startPoint x: 92, startPoint y: 475, endPoint x: 115, endPoint y: 467, distance: 24.3
click at [92, 475] on div "0% (BTW verlegd)" at bounding box center [126, 478] width 98 height 12
type input "0% (BTW verlegd)"
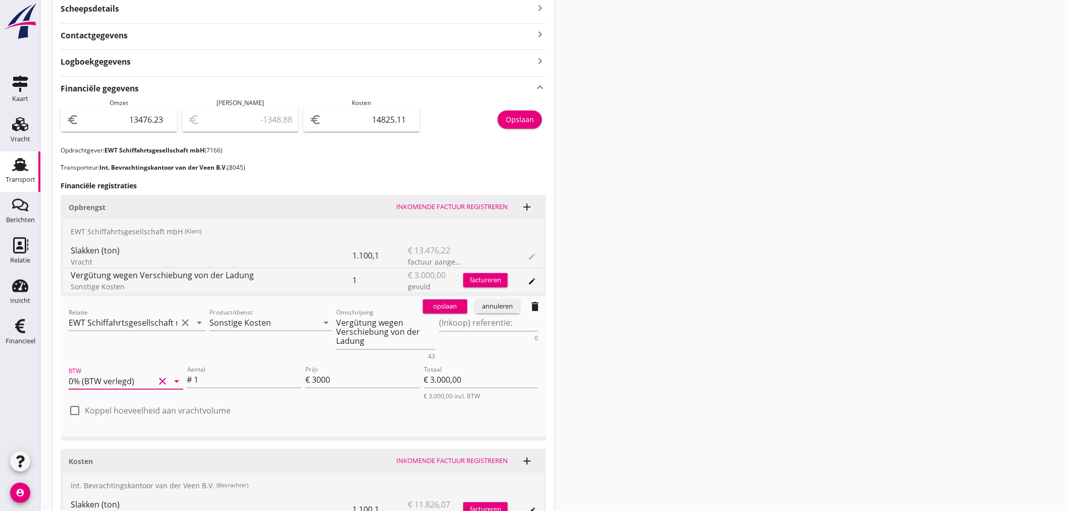
click at [451, 306] on div "opslaan" at bounding box center [445, 306] width 36 height 10
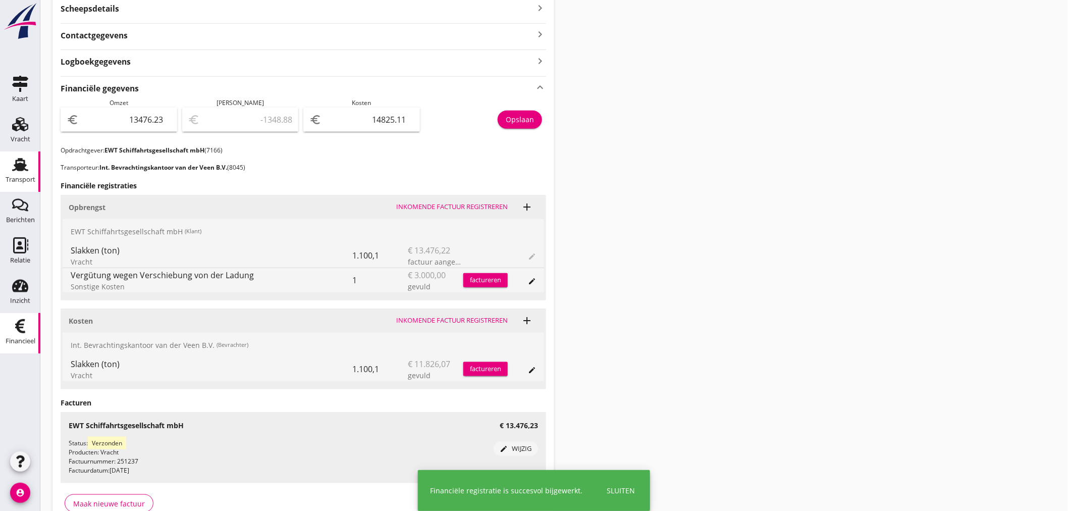
click at [19, 330] on use at bounding box center [20, 326] width 10 height 14
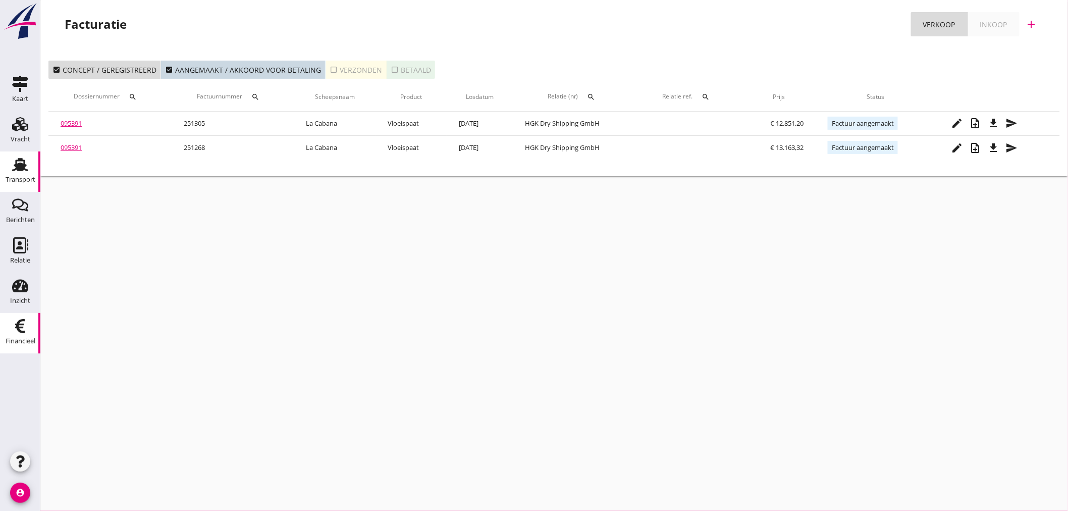
click at [11, 165] on div "Transport" at bounding box center [20, 164] width 24 height 16
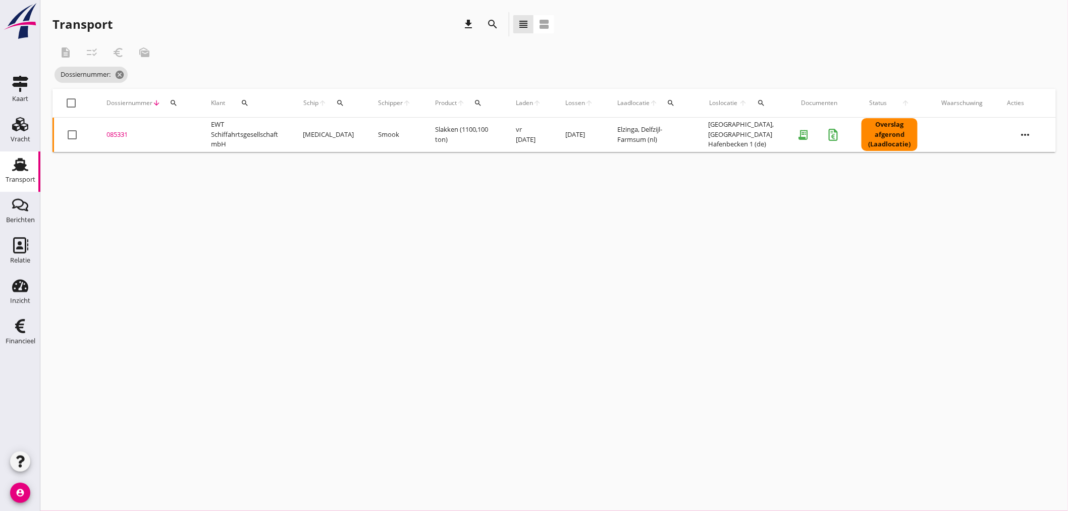
click at [117, 131] on div "085331" at bounding box center [146, 135] width 80 height 10
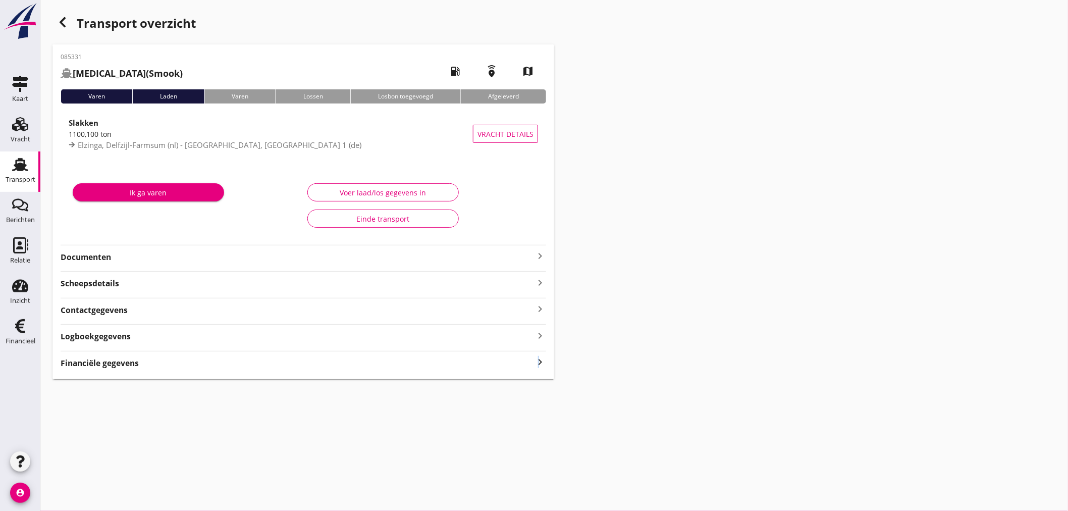
drag, startPoint x: 538, startPoint y: 361, endPoint x: 548, endPoint y: 359, distance: 10.3
click at [548, 359] on div "085331 [MEDICAL_DATA] (Smook) local_gas_station emergency_share map Varen Laden…" at bounding box center [303, 211] width 502 height 335
click at [535, 360] on icon "keyboard_arrow_right" at bounding box center [540, 362] width 12 height 14
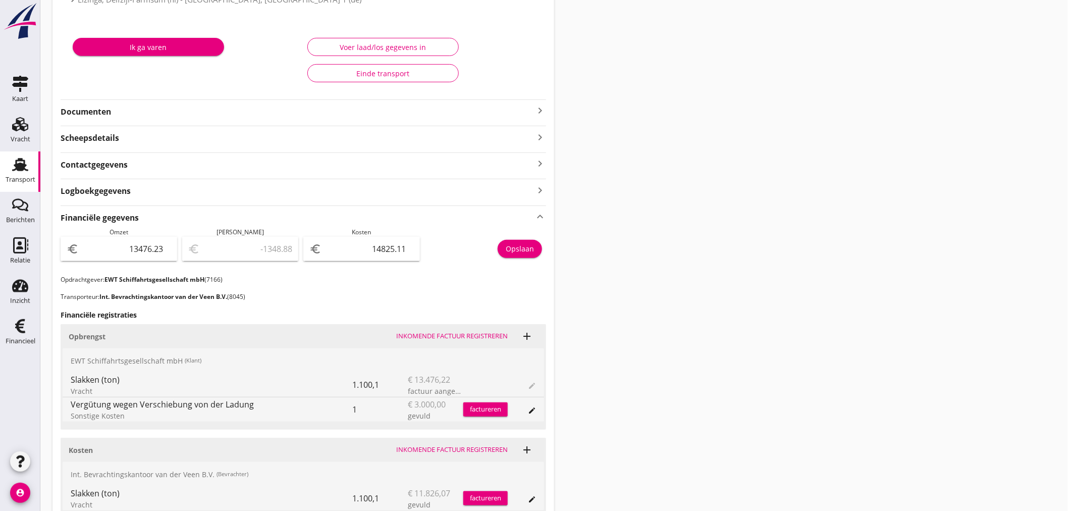
scroll to position [330, 0]
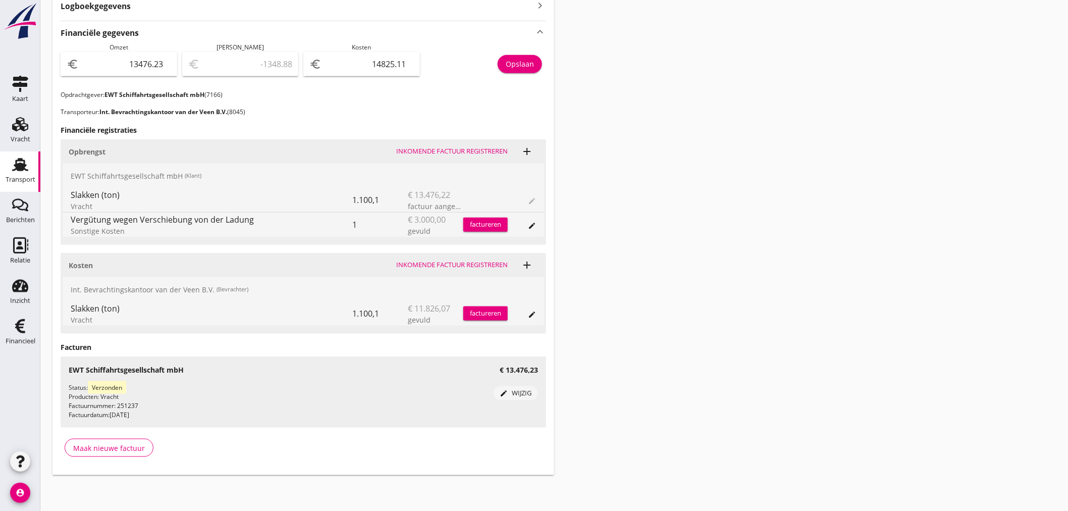
click at [487, 220] on div "factureren" at bounding box center [485, 225] width 44 height 10
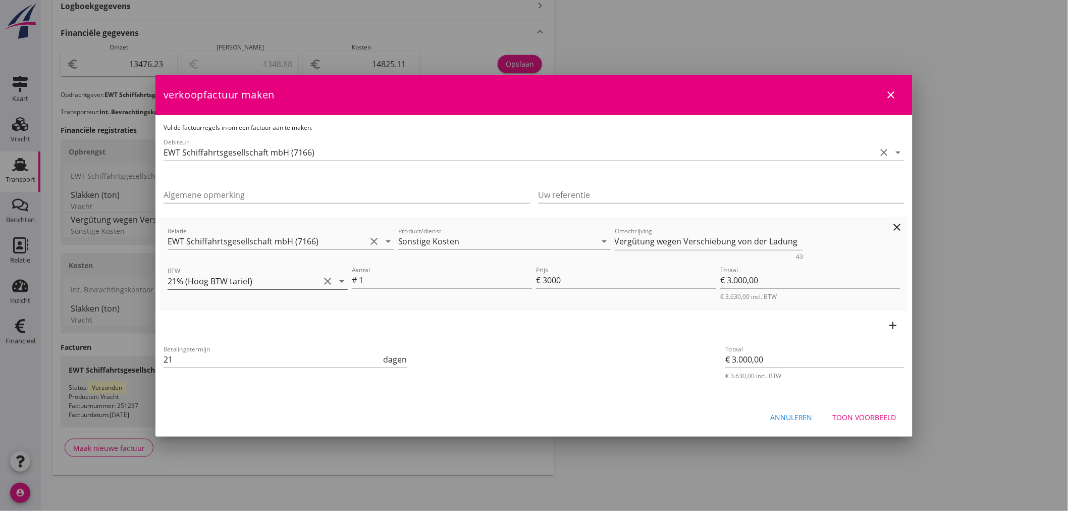
click at [344, 279] on icon "arrow_drop_down" at bounding box center [342, 281] width 12 height 12
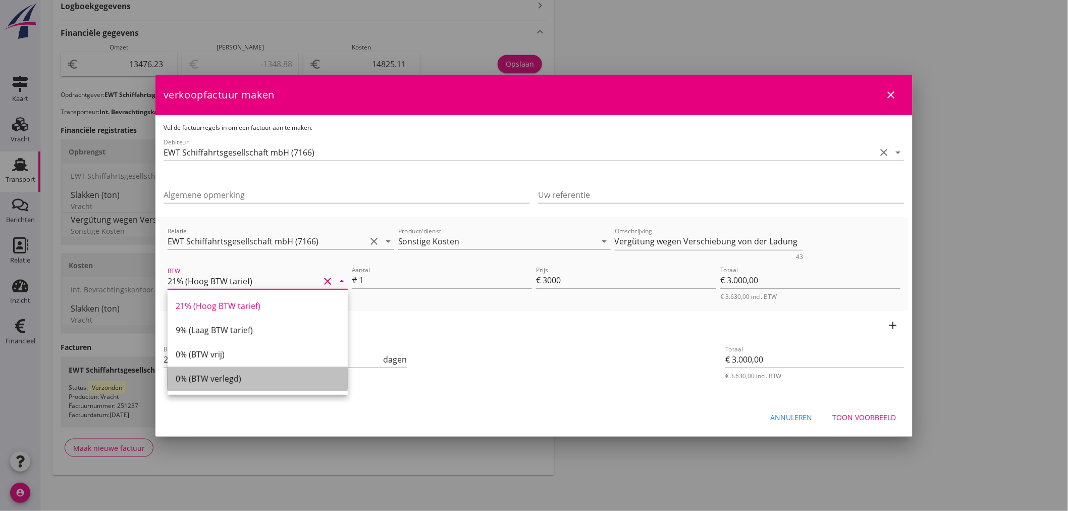
click at [230, 375] on div "0% (BTW verlegd)" at bounding box center [258, 378] width 164 height 12
type input "0% (BTW verlegd)"
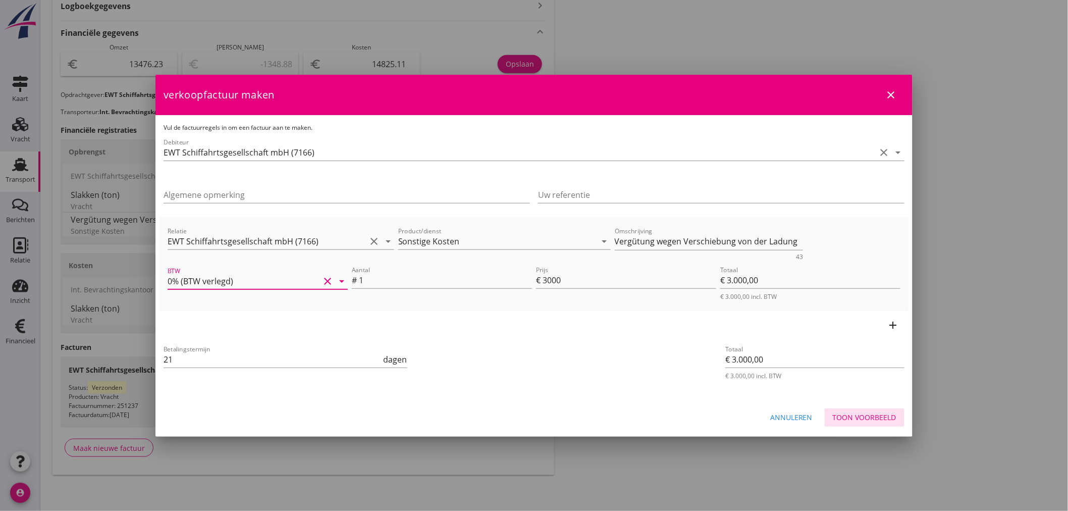
drag, startPoint x: 872, startPoint y: 417, endPoint x: 861, endPoint y: 401, distance: 18.6
click at [869, 415] on div "Toon voorbeeld" at bounding box center [865, 417] width 64 height 11
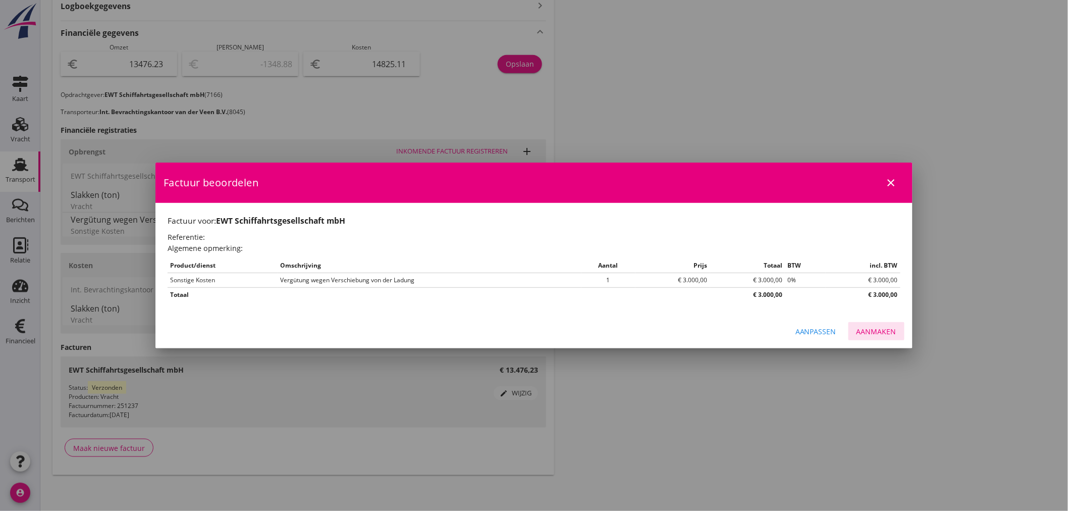
drag, startPoint x: 876, startPoint y: 335, endPoint x: 870, endPoint y: 332, distance: 7.2
click at [876, 334] on div "Aanmaken" at bounding box center [876, 331] width 40 height 11
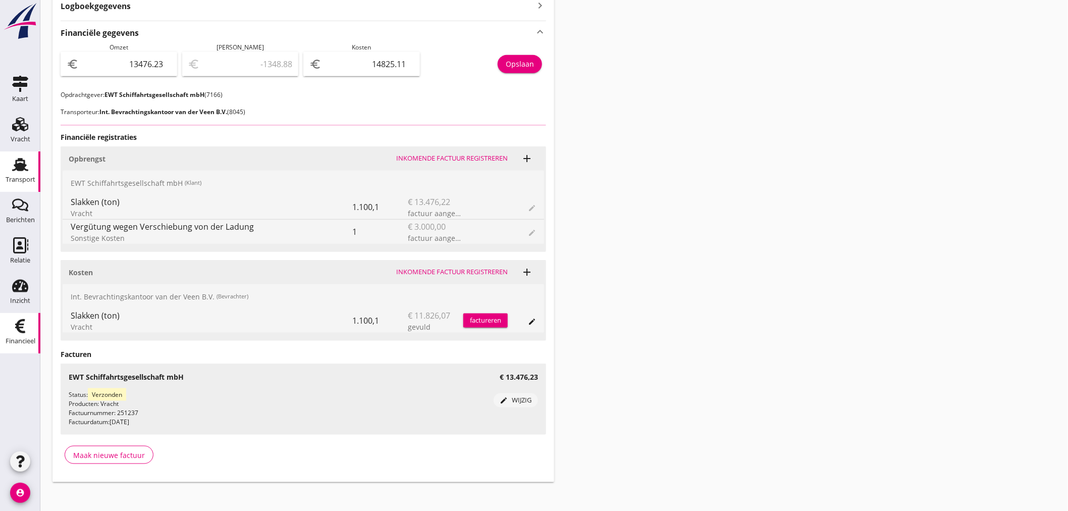
click at [15, 331] on icon "Financieel" at bounding box center [20, 326] width 16 height 16
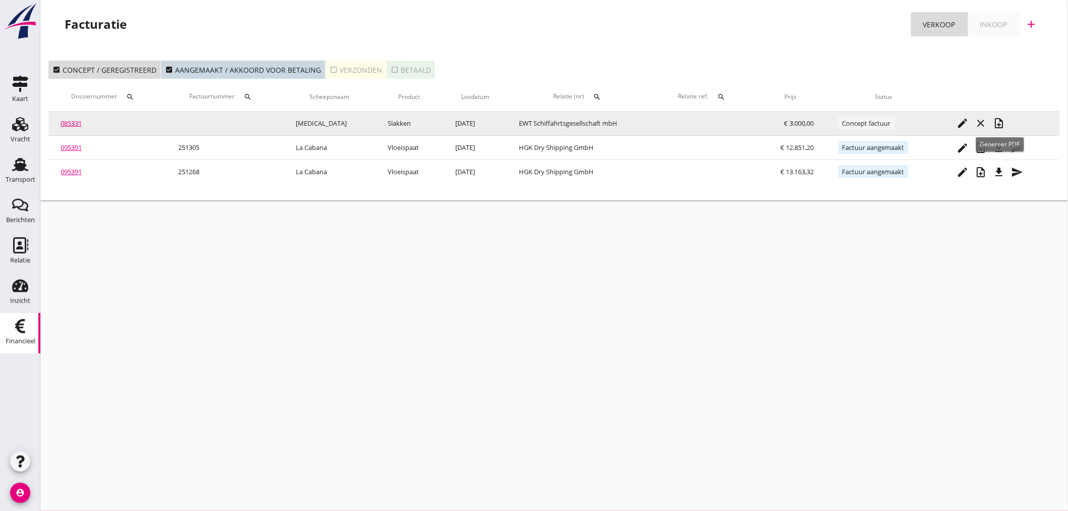
click at [1001, 117] on icon "note_add" at bounding box center [999, 123] width 12 height 12
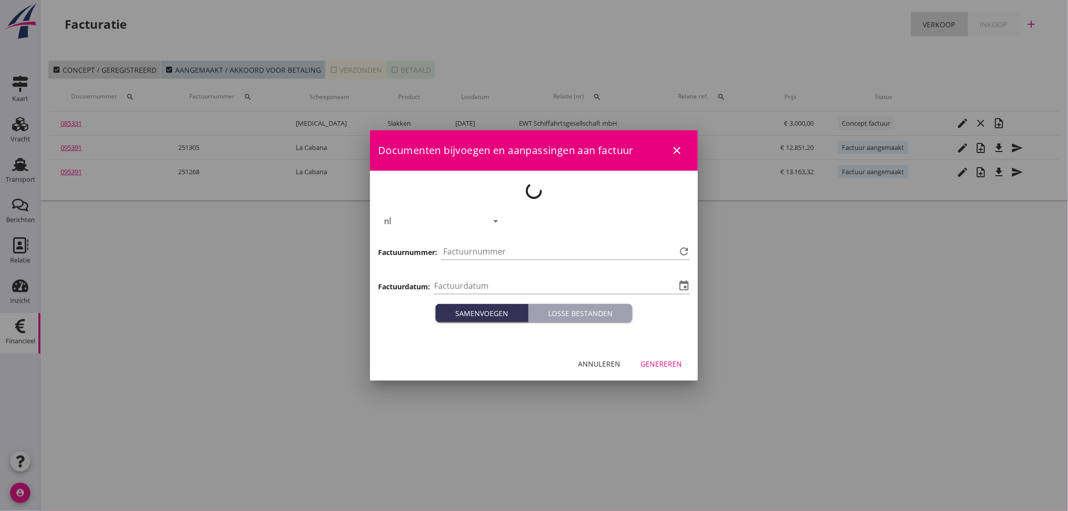
type input "[DATE]"
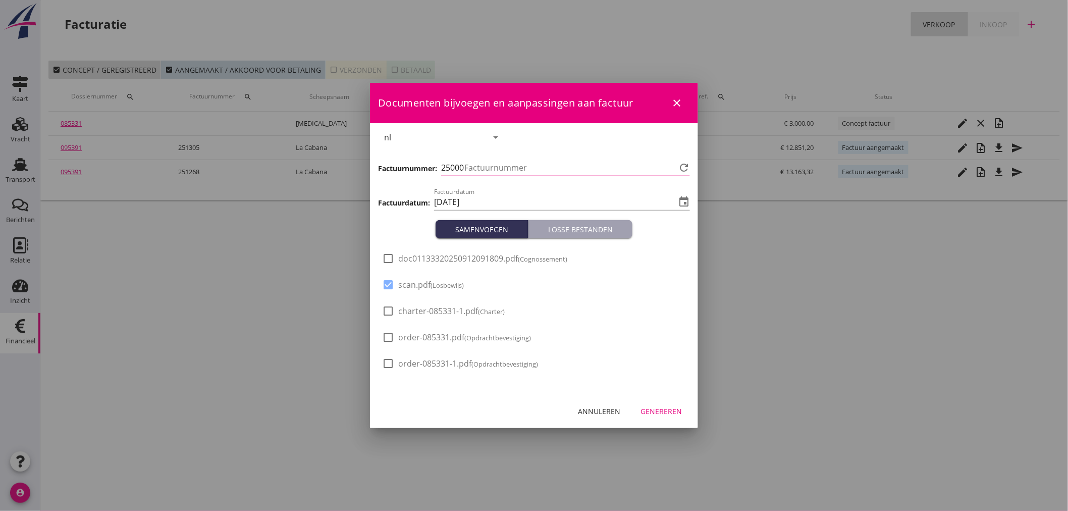
type input "1306"
click at [392, 284] on div at bounding box center [388, 284] width 17 height 17
checkbox input "false"
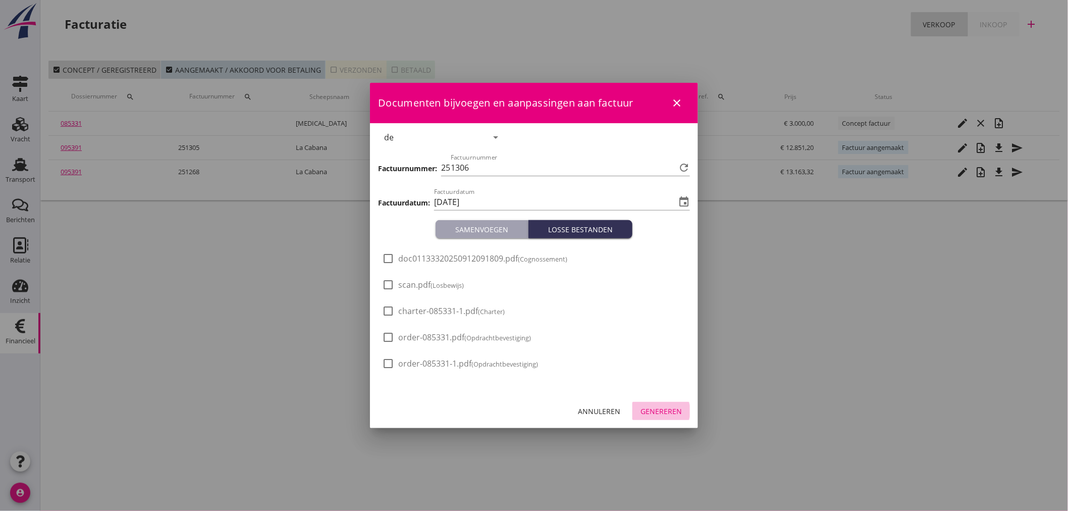
click at [673, 408] on div "Genereren" at bounding box center [660, 411] width 41 height 11
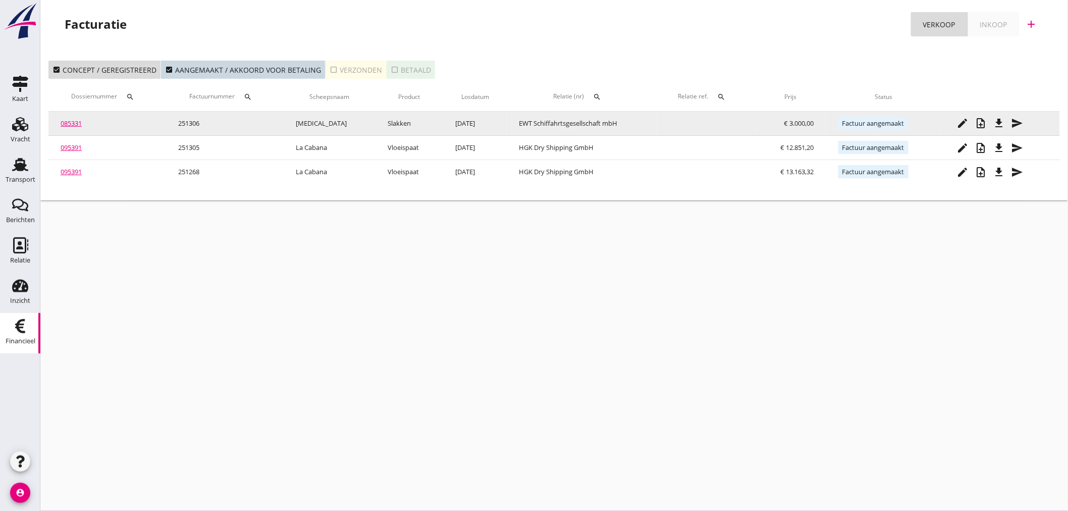
click at [1002, 129] on button "file_download" at bounding box center [999, 123] width 18 height 18
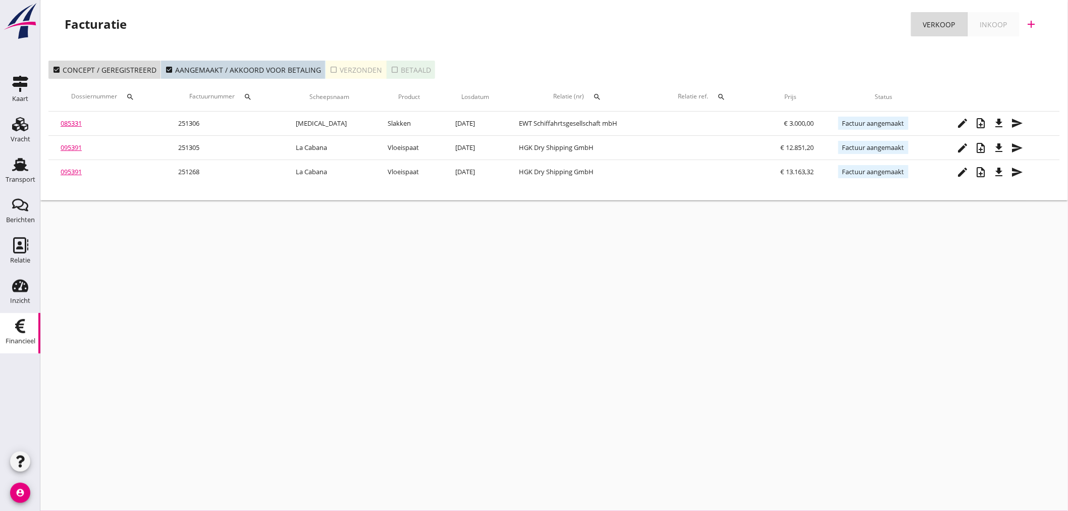
click at [17, 495] on icon "account_circle" at bounding box center [20, 492] width 20 height 20
click at [87, 487] on div "Uitloggen" at bounding box center [76, 488] width 43 height 12
